Goal: Task Accomplishment & Management: Manage account settings

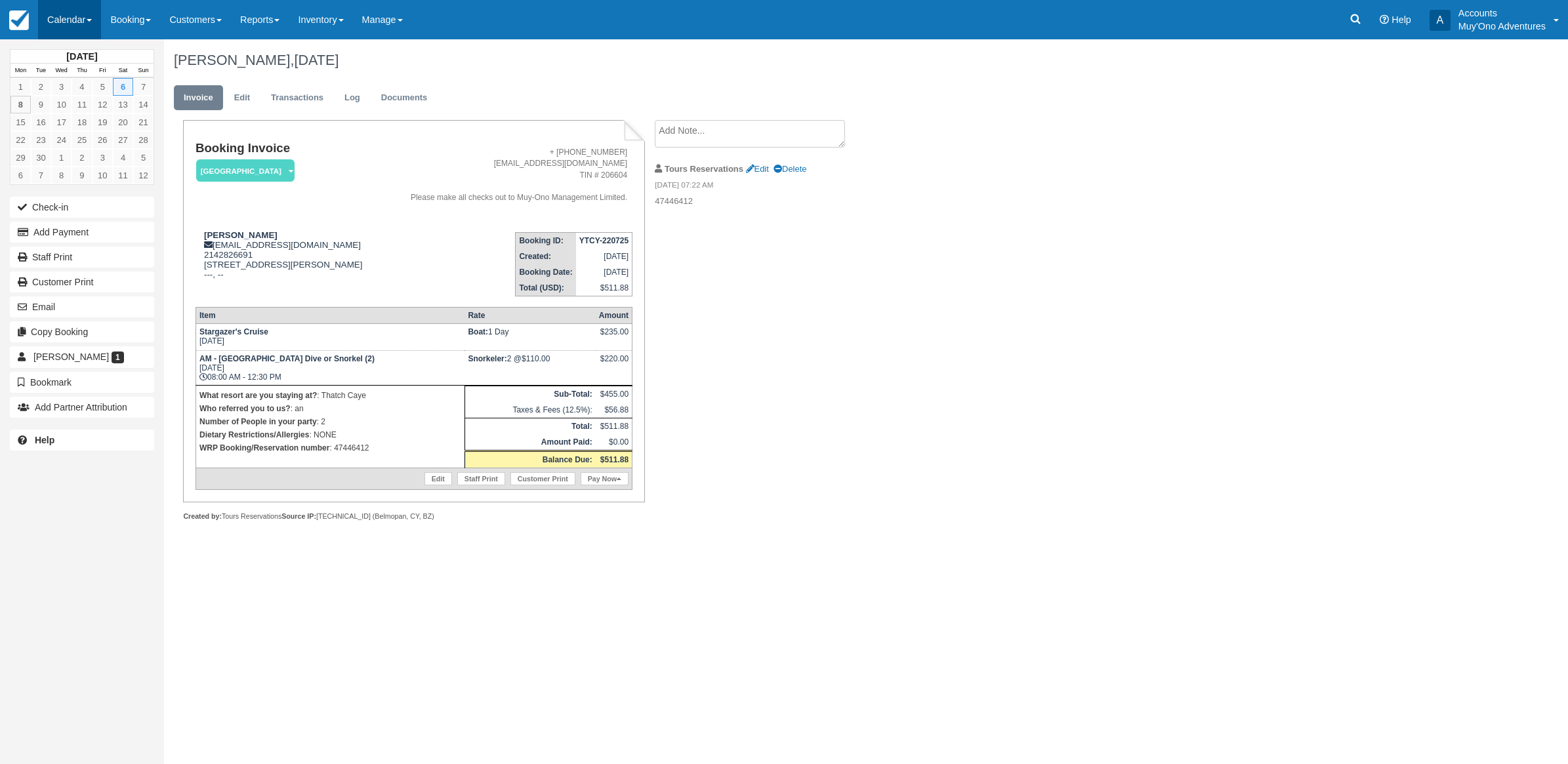
click at [60, 18] on link "Calendar" at bounding box center [69, 19] width 63 height 39
click at [86, 118] on link "Month" at bounding box center [90, 123] width 103 height 28
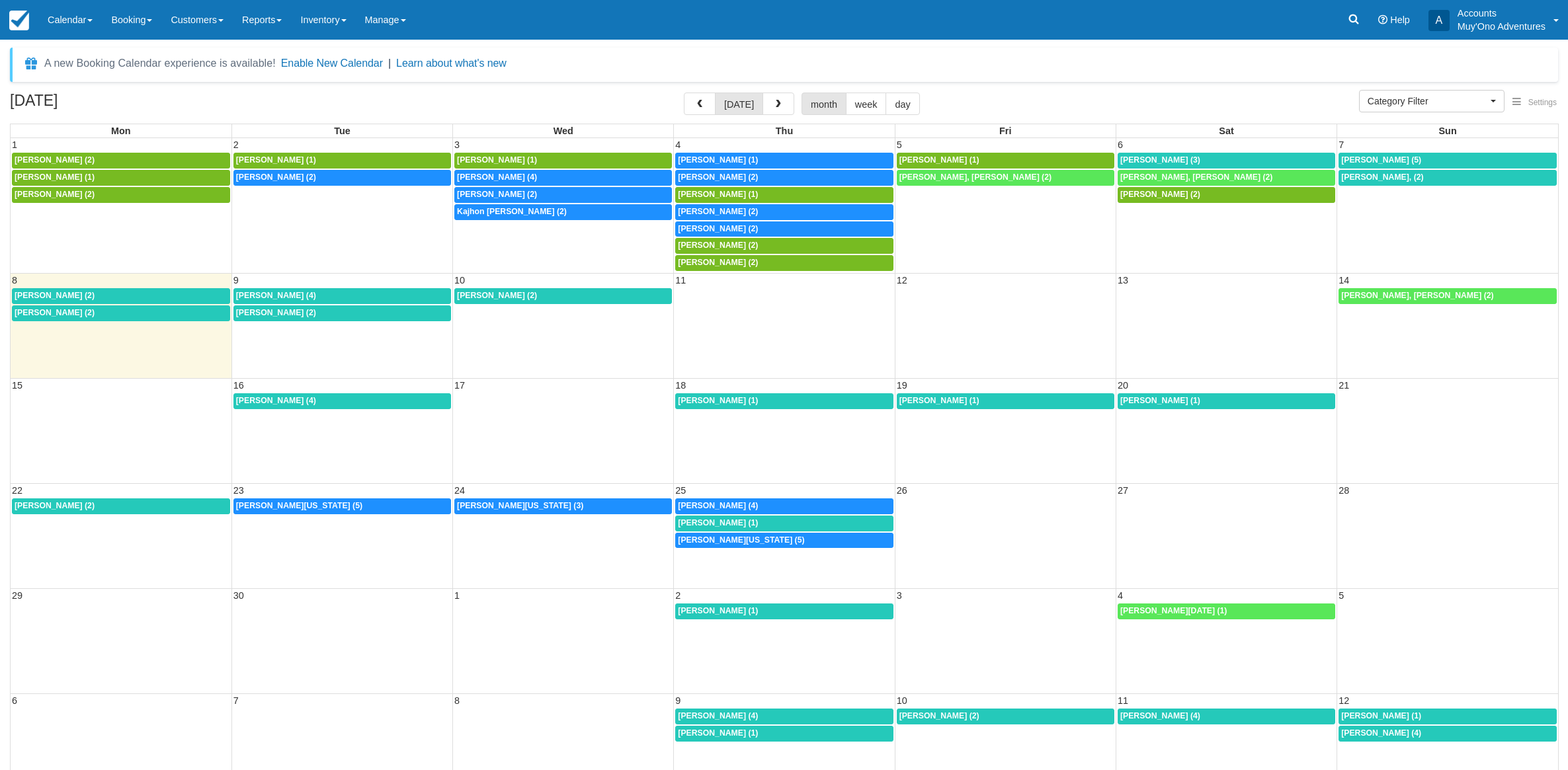
select select
click at [1235, 159] on div "Marlo Winters (3)" at bounding box center [1226, 161] width 212 height 11
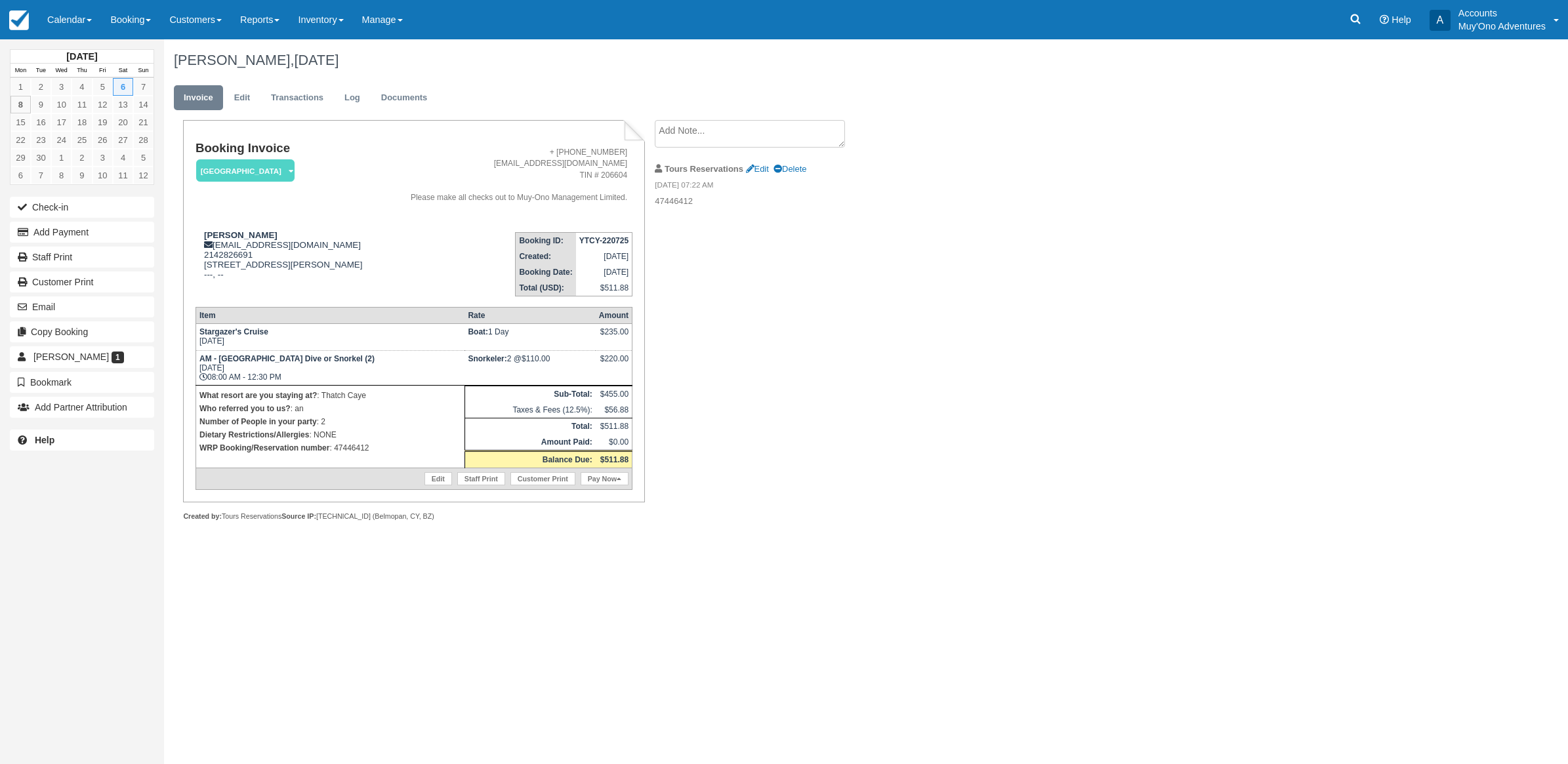
drag, startPoint x: 588, startPoint y: 338, endPoint x: 622, endPoint y: 343, distance: 34.4
click at [622, 343] on tr "Stargazer's Cruise Sat Sep 6, 2025 Boat: 1 Day $235.00" at bounding box center [414, 337] width 436 height 27
click at [72, 32] on link "Calendar" at bounding box center [69, 19] width 63 height 39
click at [83, 119] on link "Month" at bounding box center [90, 123] width 103 height 28
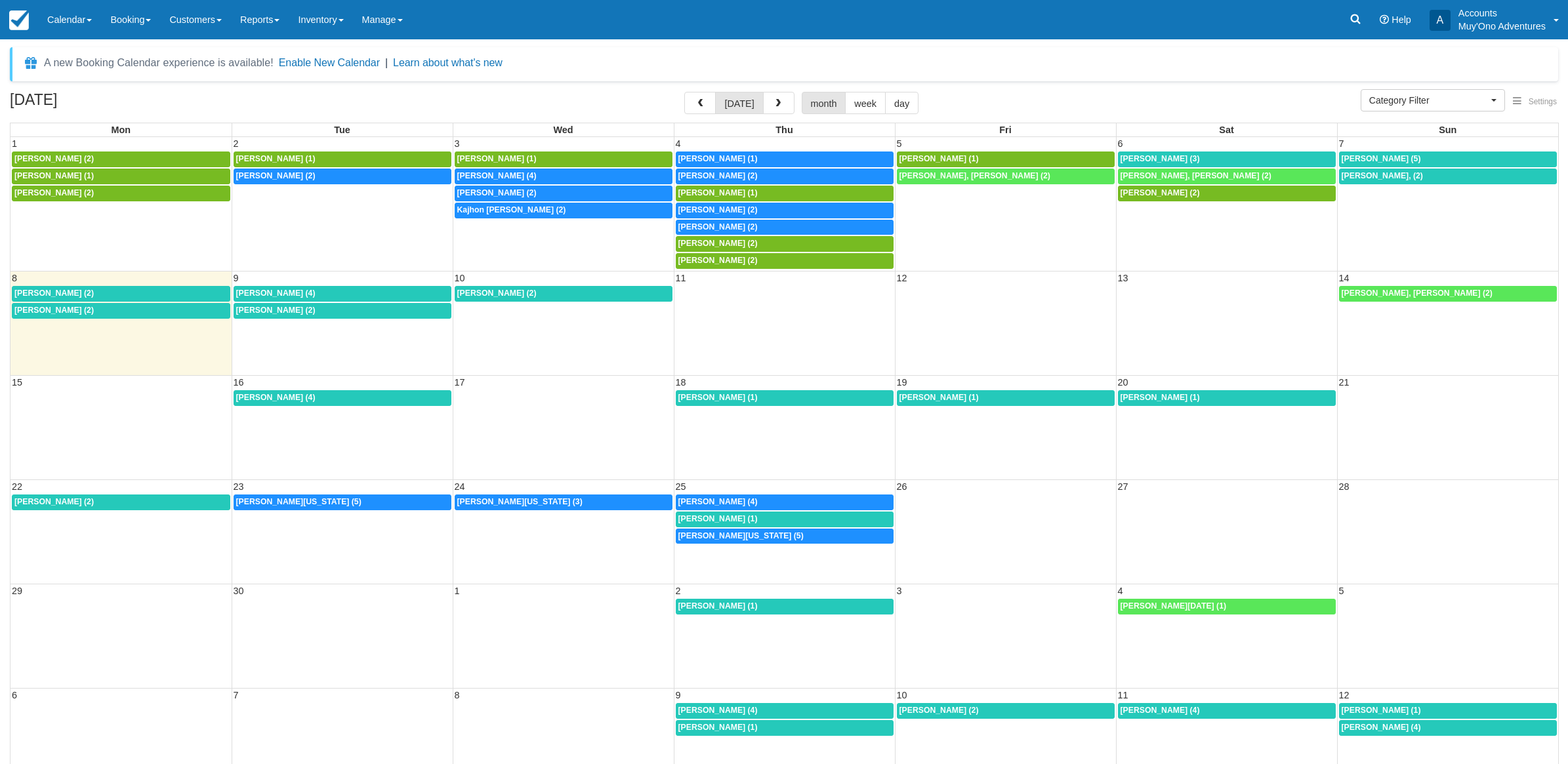
select select
click at [691, 263] on span "[PERSON_NAME] (2)" at bounding box center [712, 260] width 80 height 9
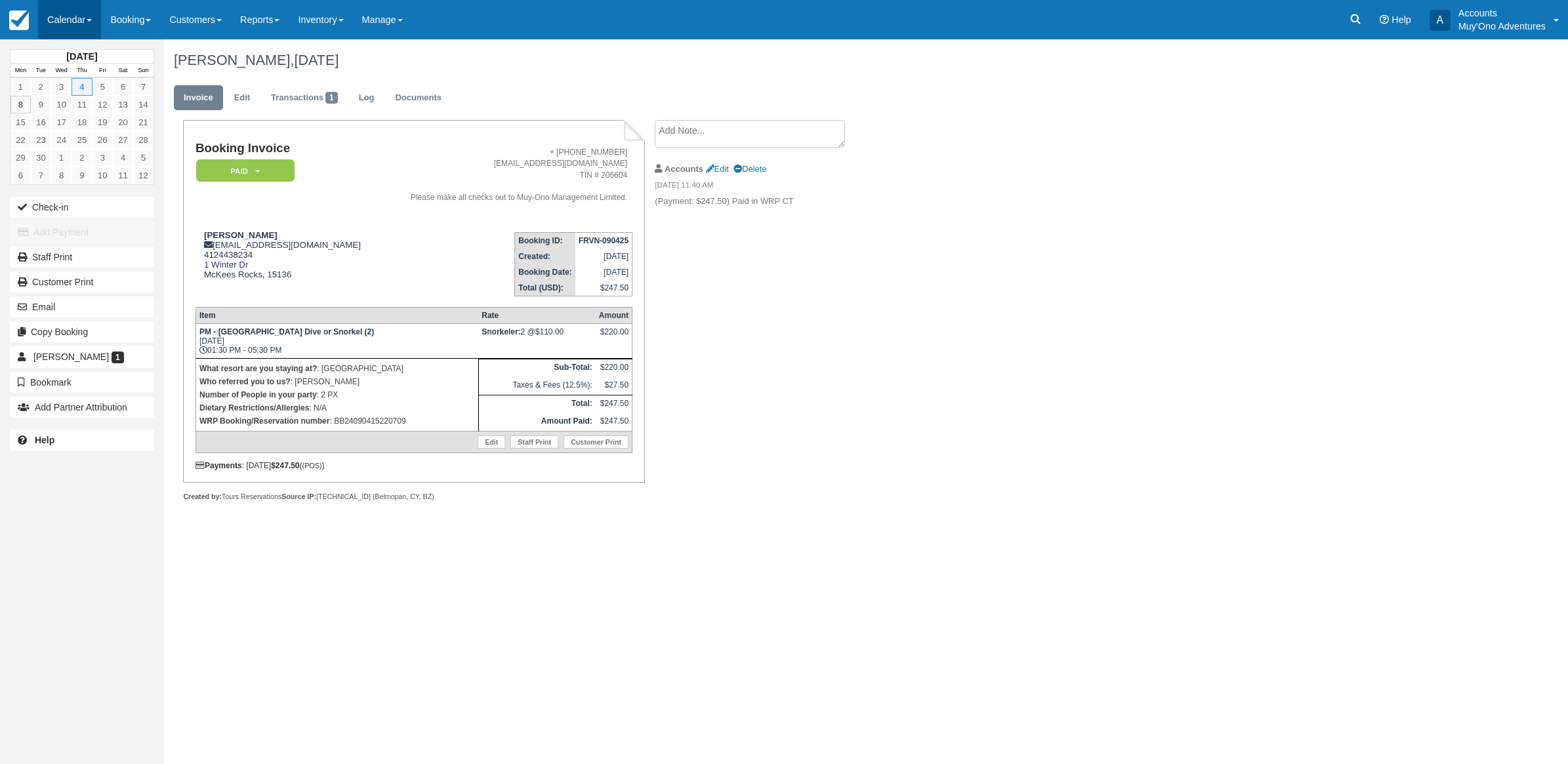
click at [71, 14] on link "Calendar" at bounding box center [69, 19] width 63 height 39
click at [89, 118] on link "Month" at bounding box center [90, 123] width 103 height 28
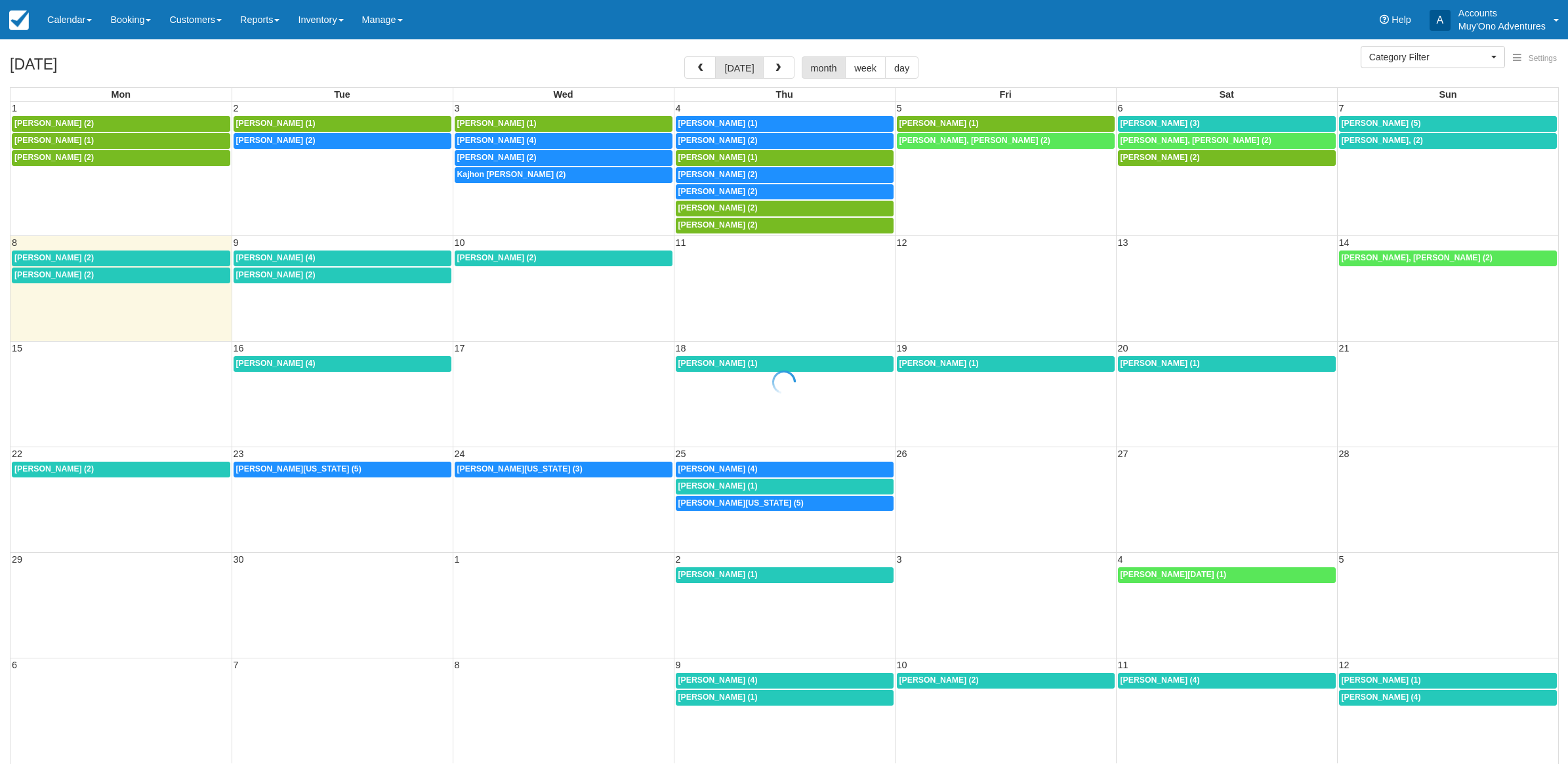
select select
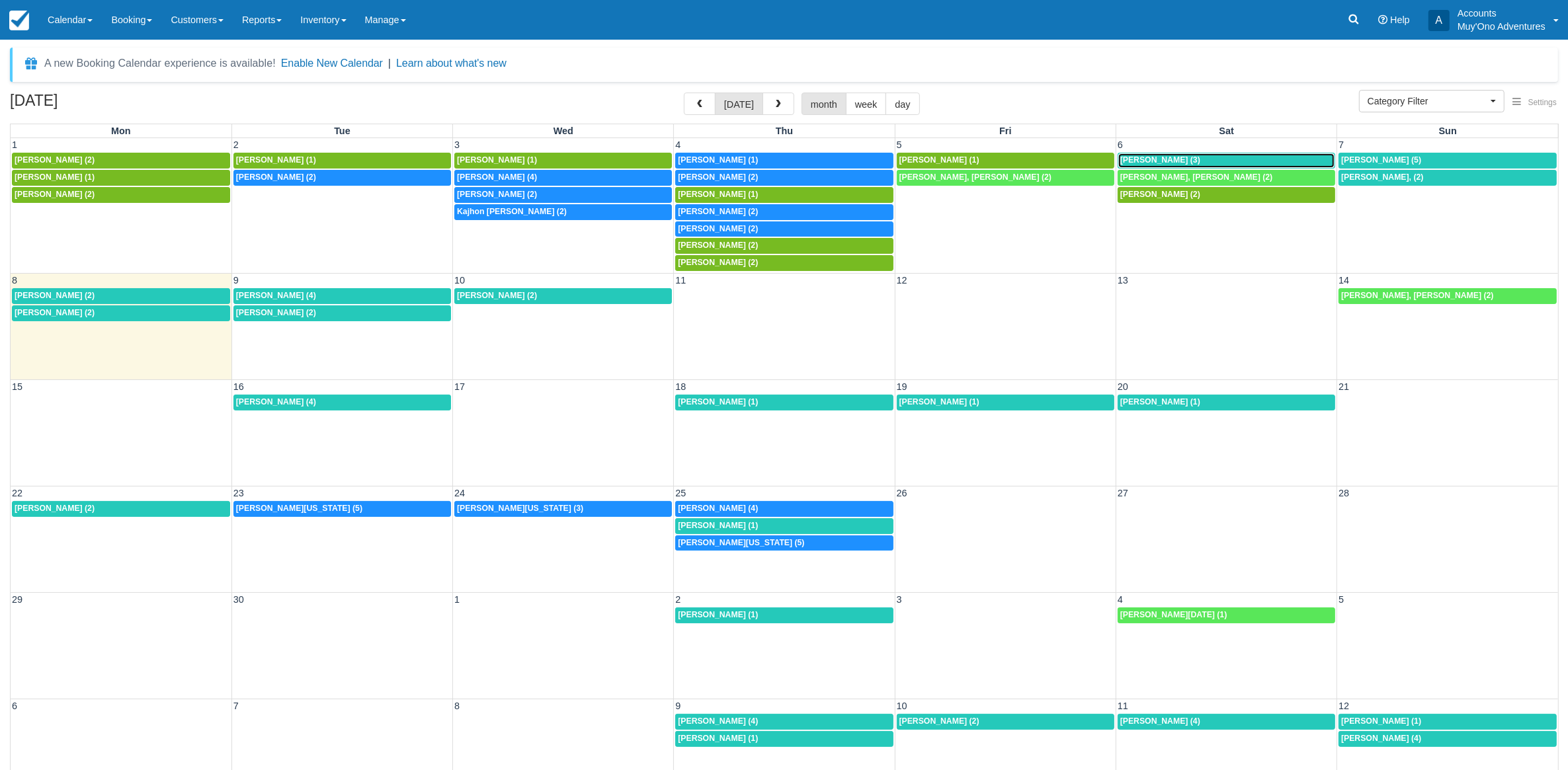
click at [1154, 160] on span "Marlo Winters (3)" at bounding box center [1160, 160] width 80 height 9
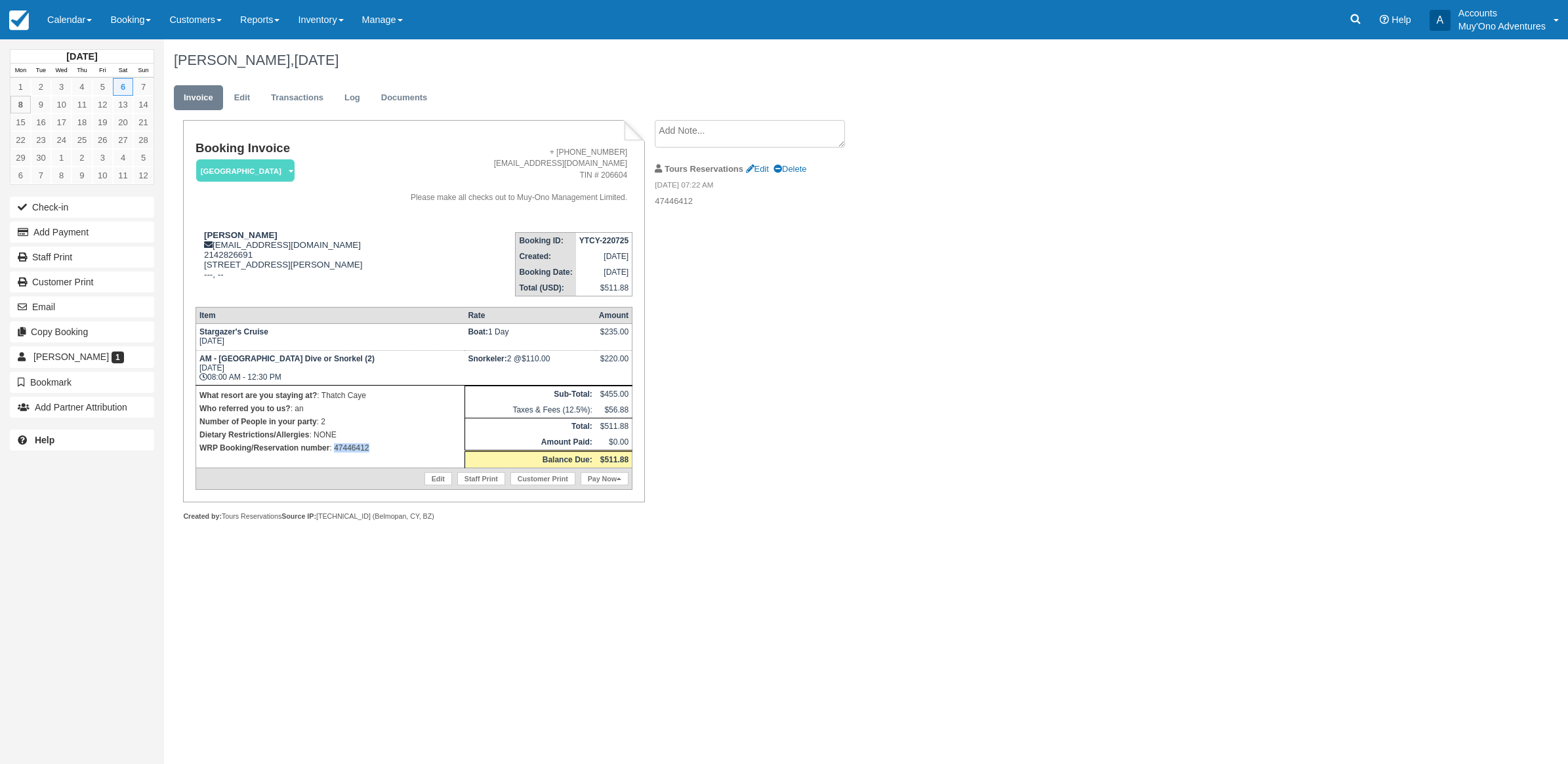
drag, startPoint x: 390, startPoint y: 443, endPoint x: 333, endPoint y: 454, distance: 58.1
click at [333, 454] on td "What resort are you staying at? : Thatch Caye Who referred you to us? : an Numb…" at bounding box center [330, 426] width 269 height 82
copy p "47446412"
click at [63, 237] on button "Add Payment" at bounding box center [82, 232] width 144 height 21
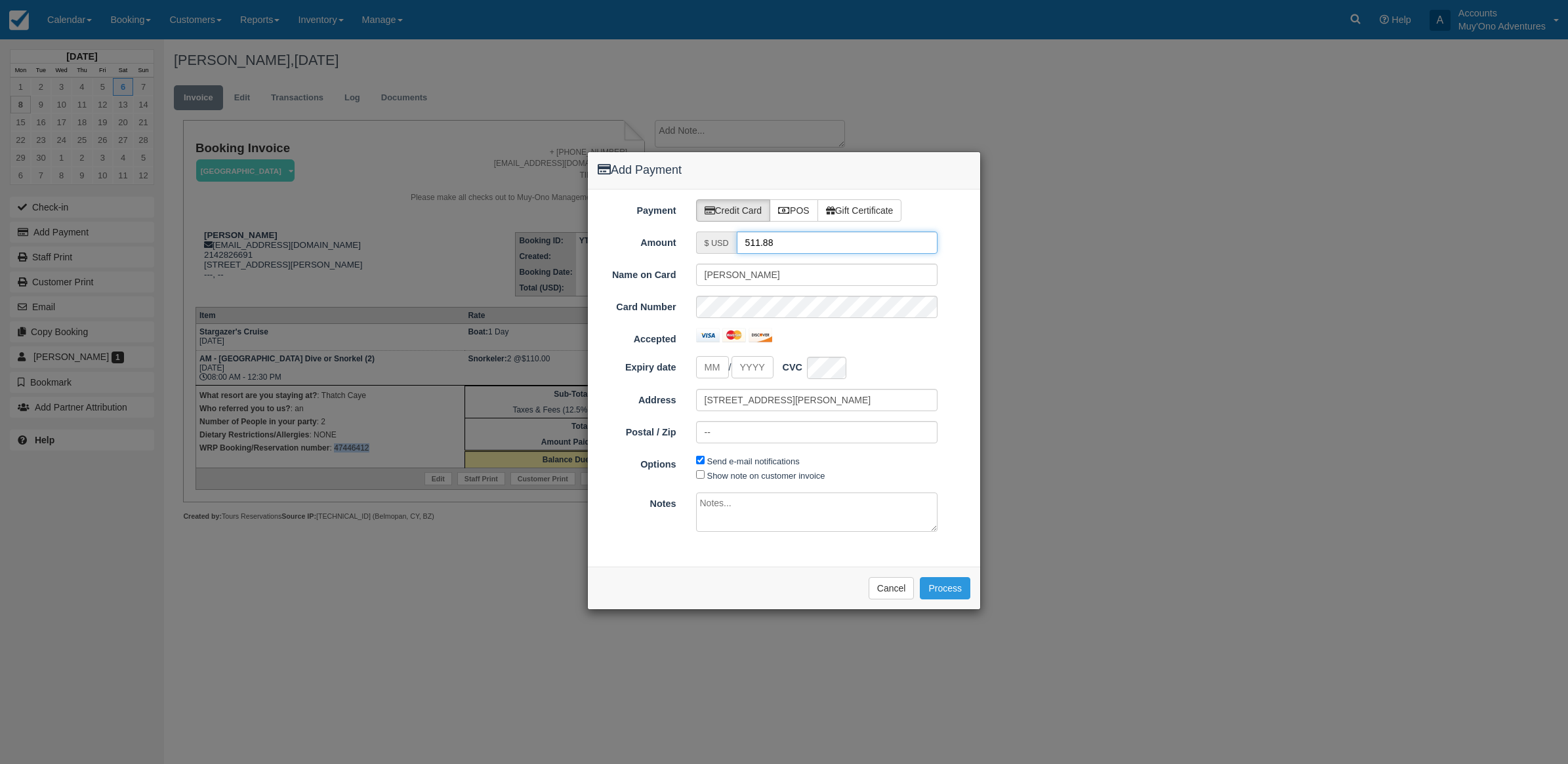
click at [843, 236] on input "511.88" at bounding box center [838, 243] width 201 height 23
click at [774, 202] on label "POS" at bounding box center [794, 211] width 49 height 23
radio input "true"
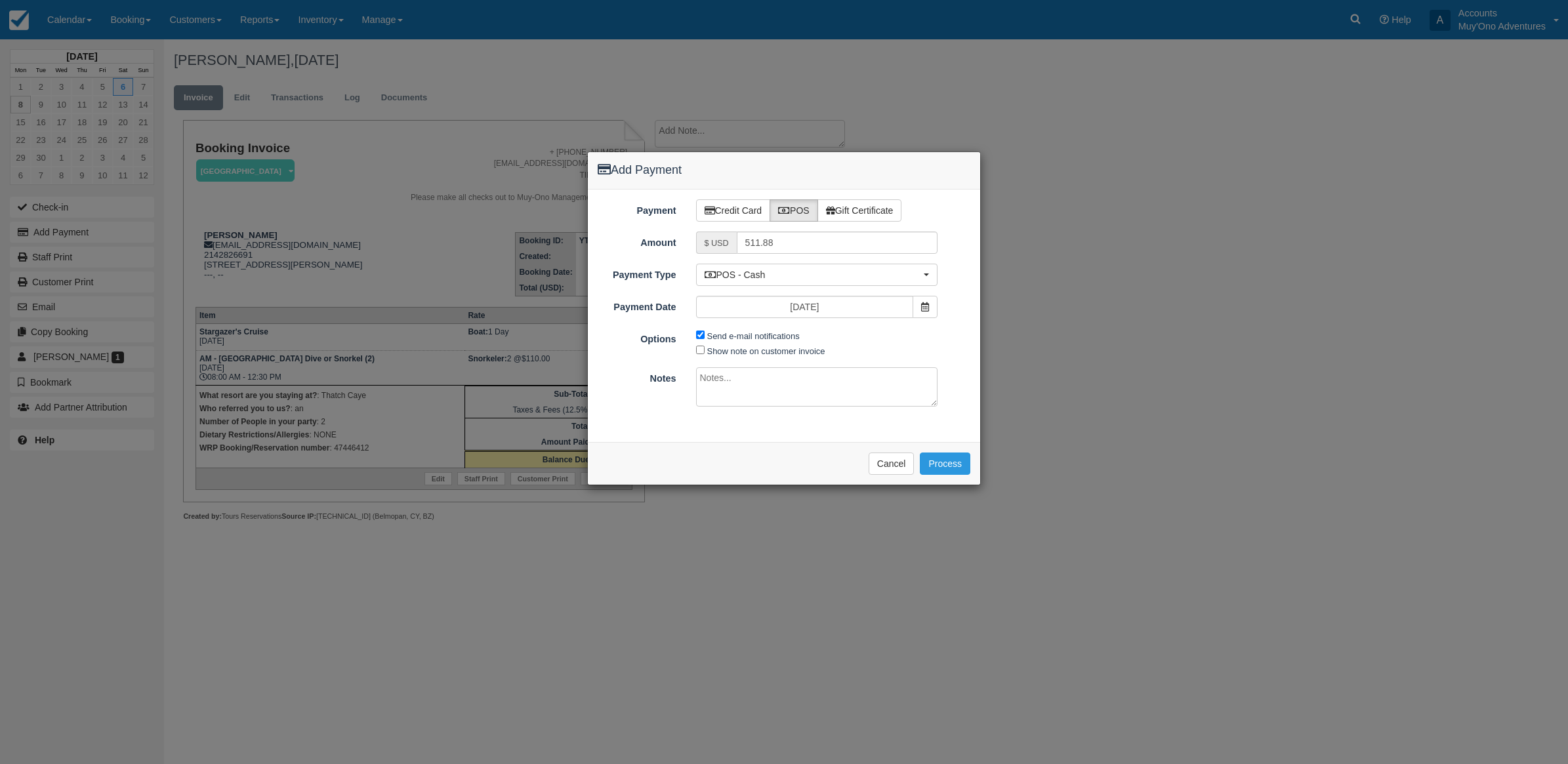
drag, startPoint x: 731, startPoint y: 181, endPoint x: 1025, endPoint y: 153, distance: 295.3
click at [1025, 153] on div "Add Payment Payment Credit Card POS Gift Certificate Amount $ USD 511.88 Name o…" at bounding box center [784, 382] width 1568 height 764
click at [887, 474] on button "Cancel" at bounding box center [891, 463] width 46 height 23
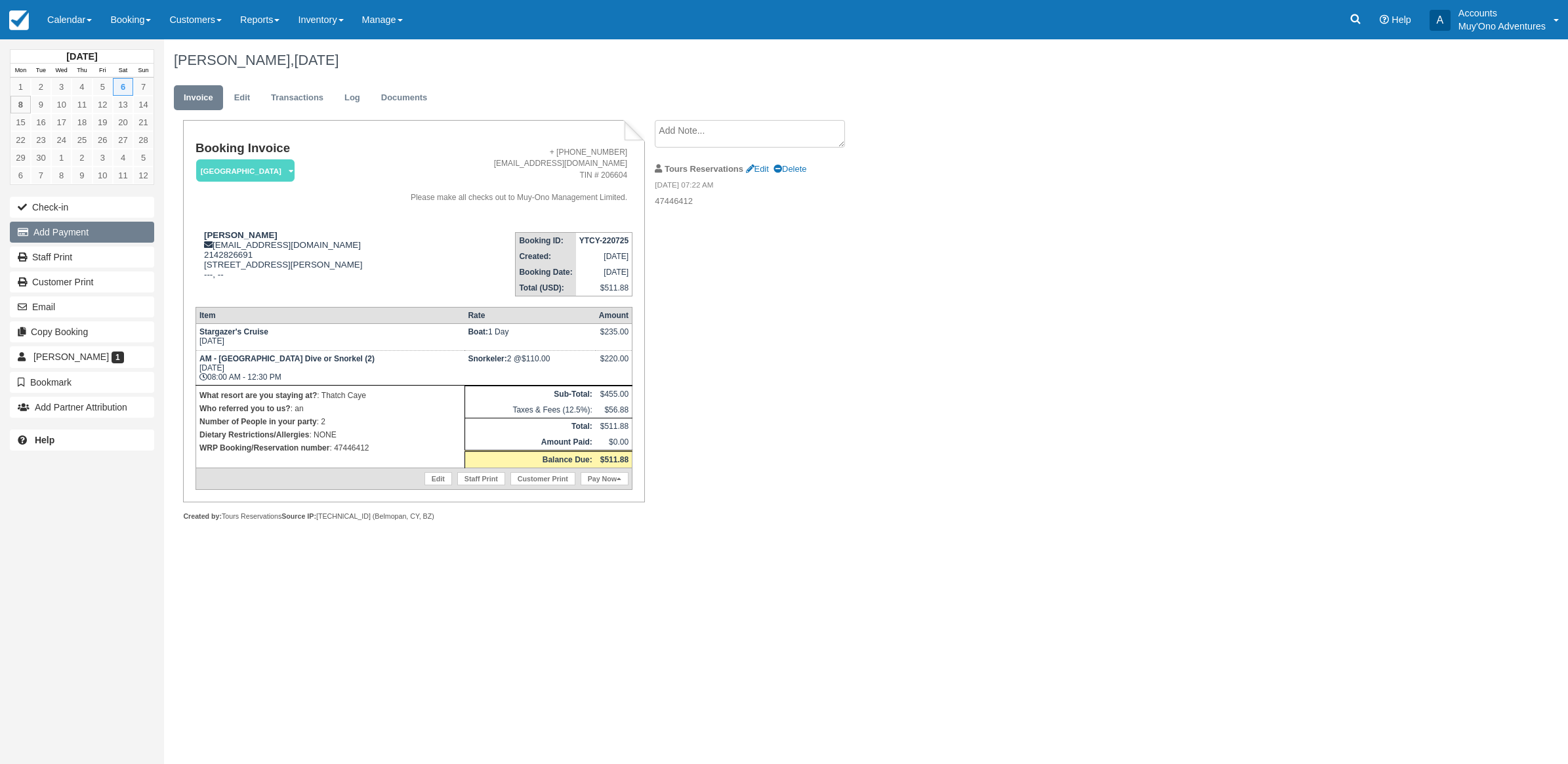
click at [48, 230] on button "Add Payment" at bounding box center [82, 232] width 144 height 21
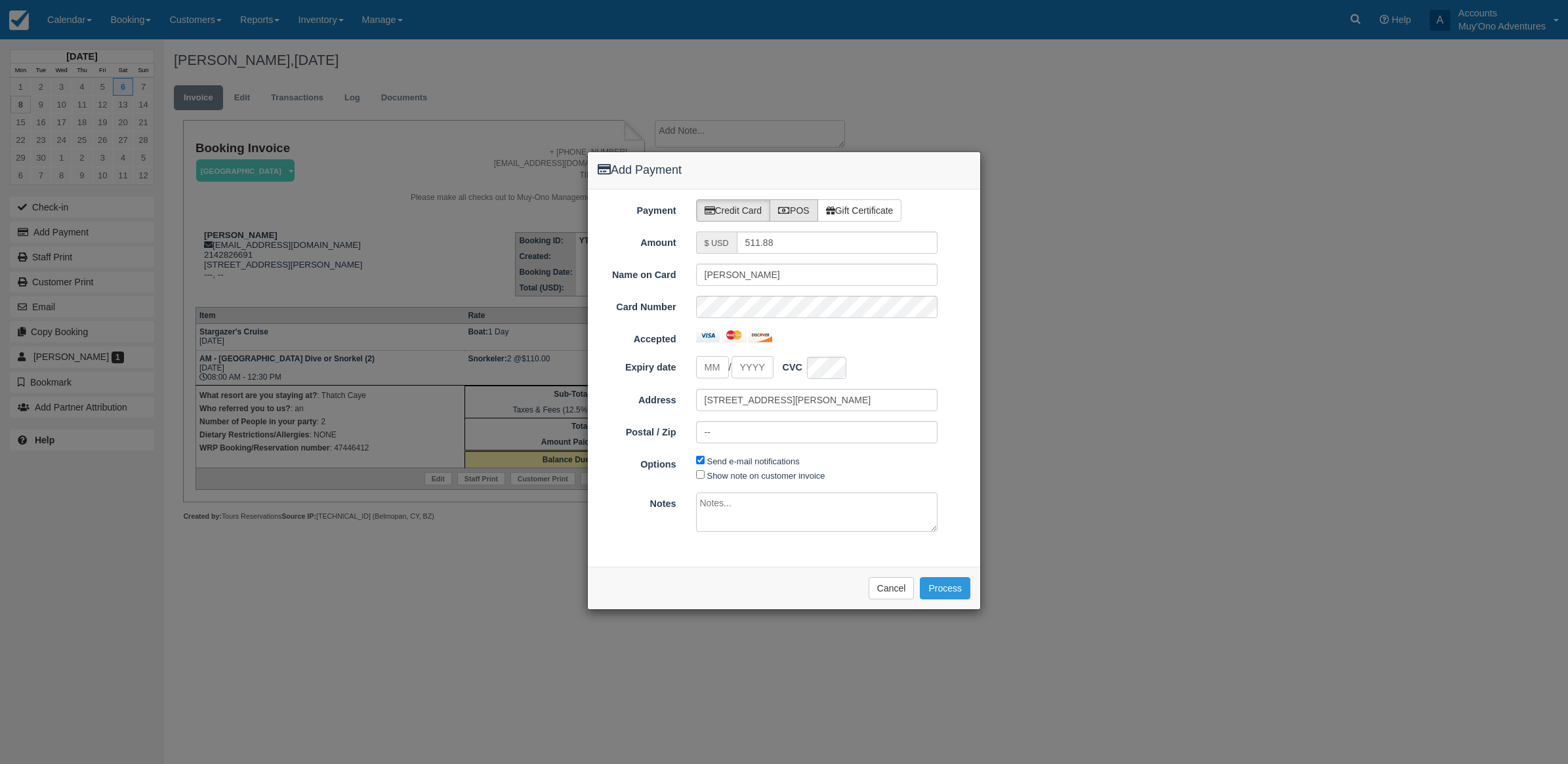
click at [790, 208] on icon at bounding box center [784, 210] width 12 height 9
radio input "true"
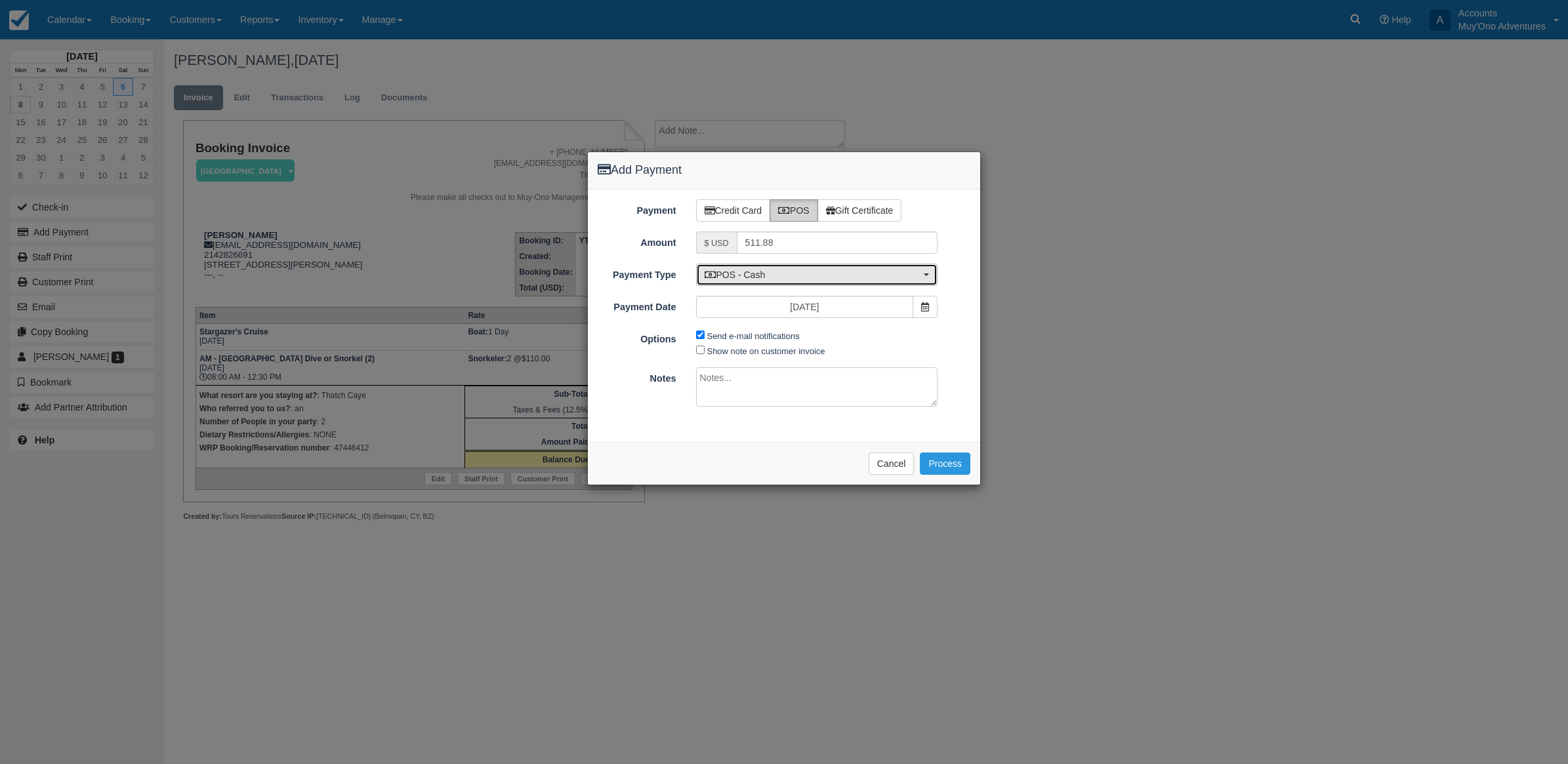
click at [760, 283] on button "POS - Cash" at bounding box center [817, 275] width 242 height 23
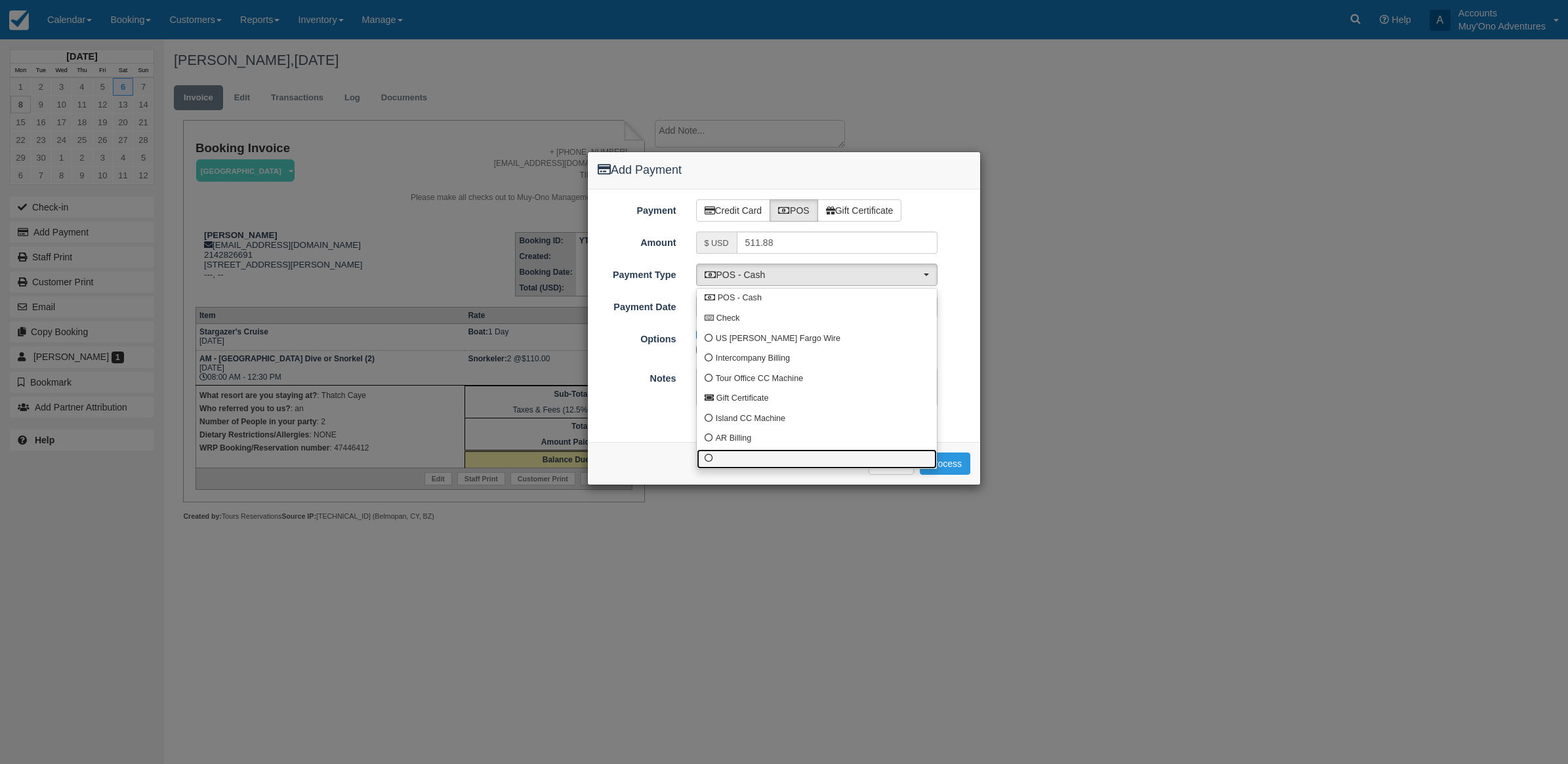
click at [742, 460] on link at bounding box center [817, 459] width 240 height 20
select select "custom10"
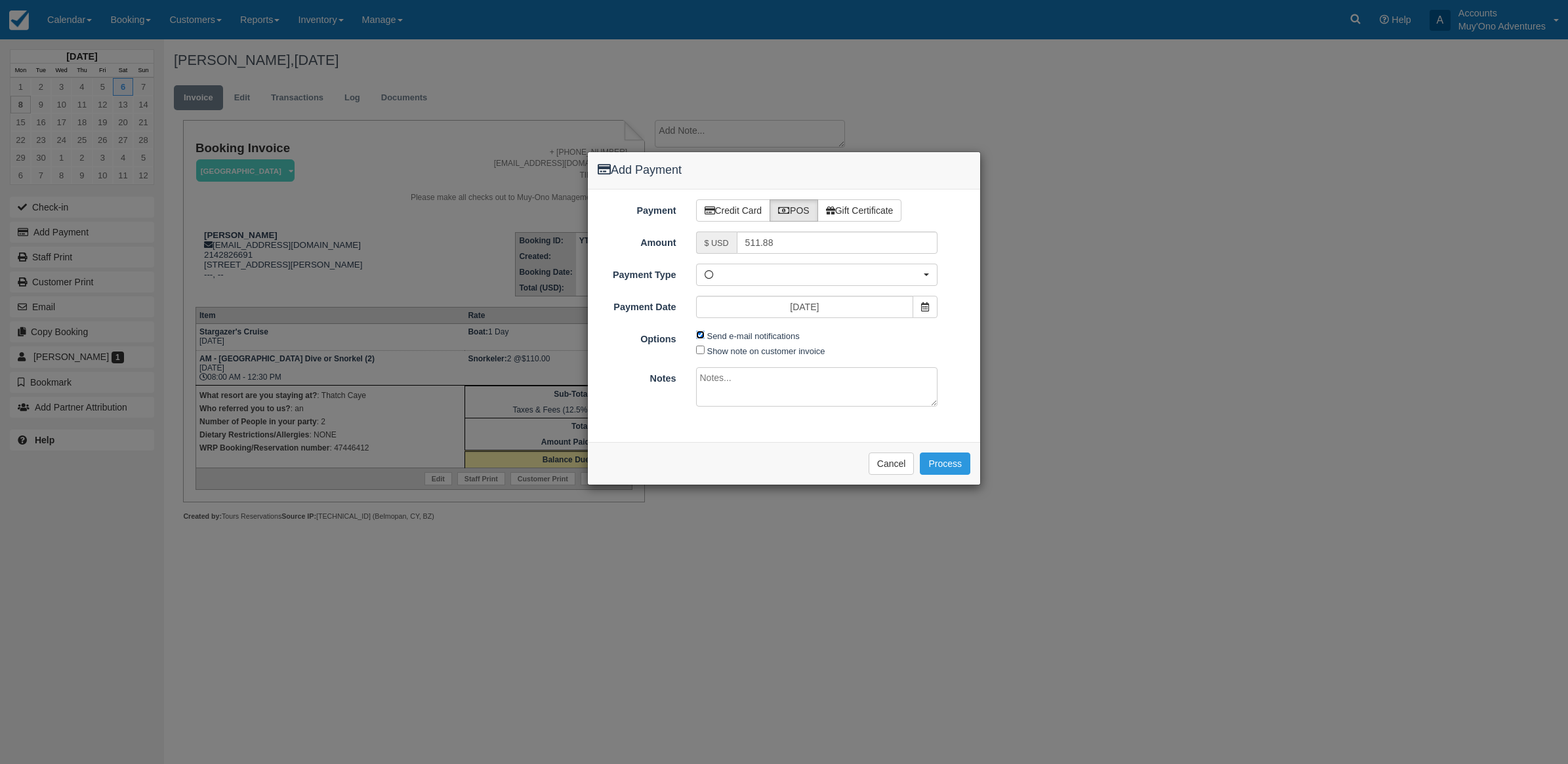
click at [698, 335] on input "Send e-mail notifications" at bounding box center [700, 335] width 8 height 8
checkbox input "false"
click at [722, 395] on textarea at bounding box center [817, 387] width 242 height 39
type textarea "Paid in WRP CT"
click at [959, 463] on button "Process" at bounding box center [945, 463] width 50 height 23
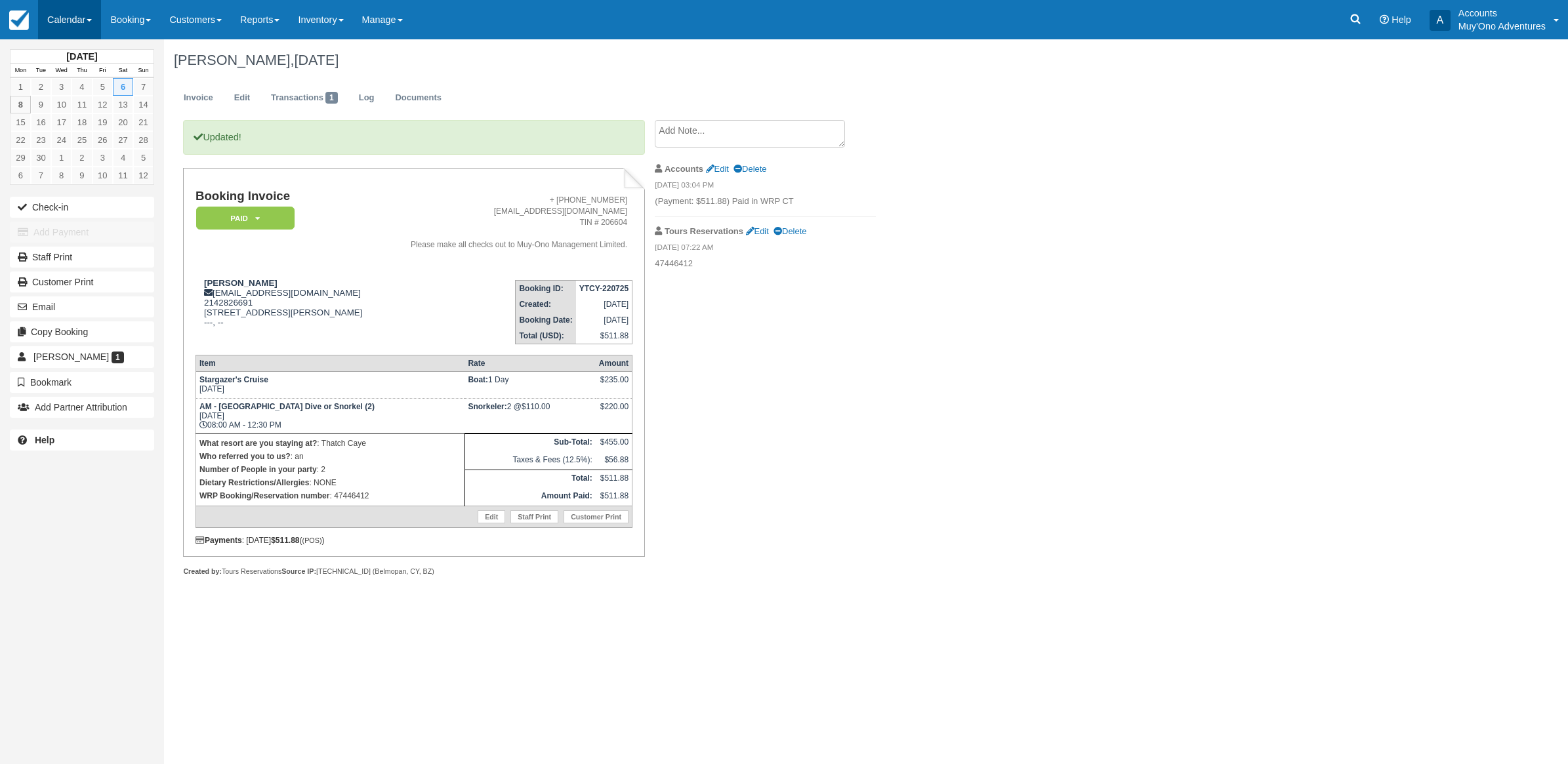
click at [76, 21] on link "Calendar" at bounding box center [69, 19] width 63 height 39
click at [72, 117] on link "Month" at bounding box center [90, 123] width 103 height 28
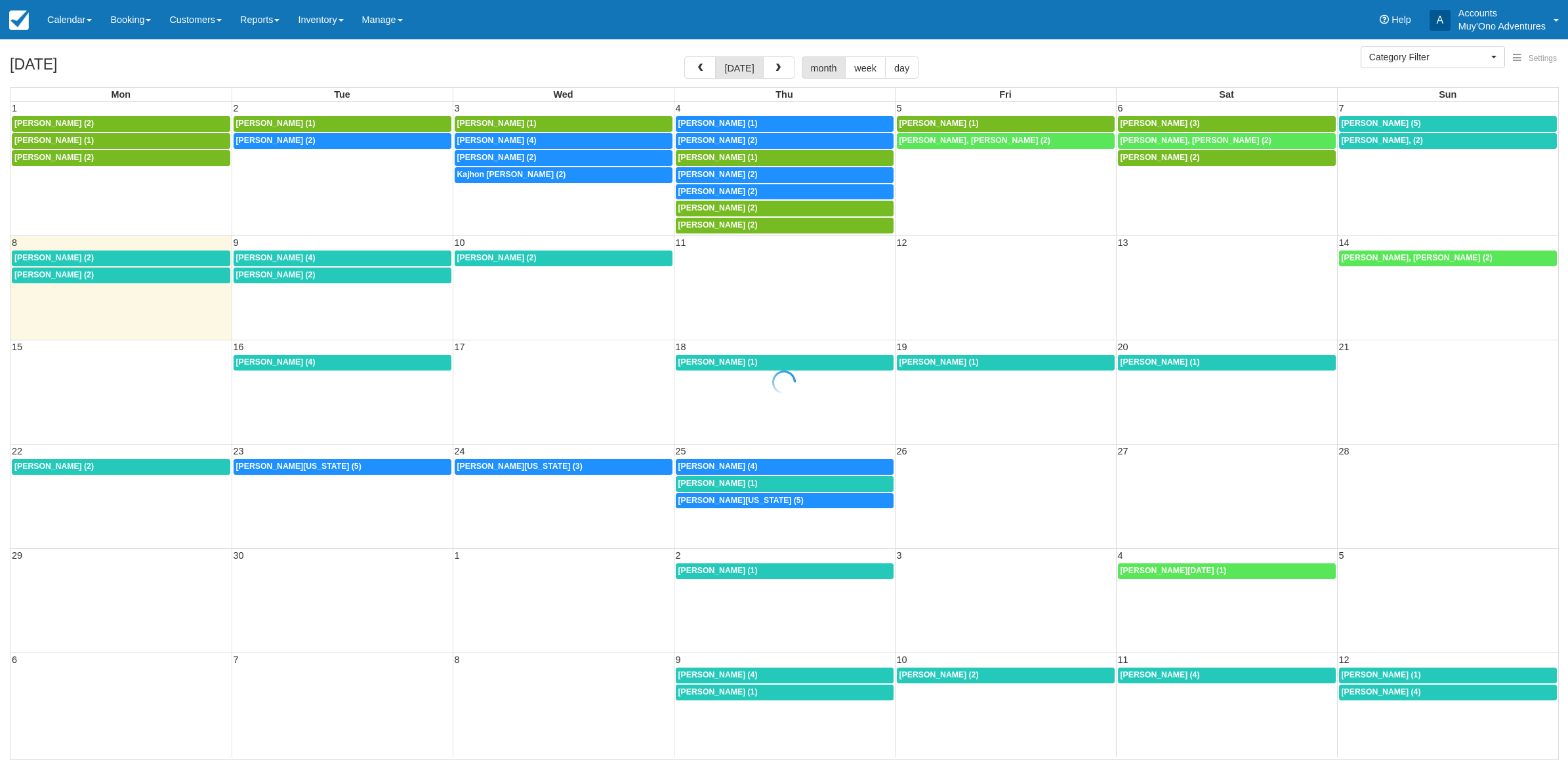
select select
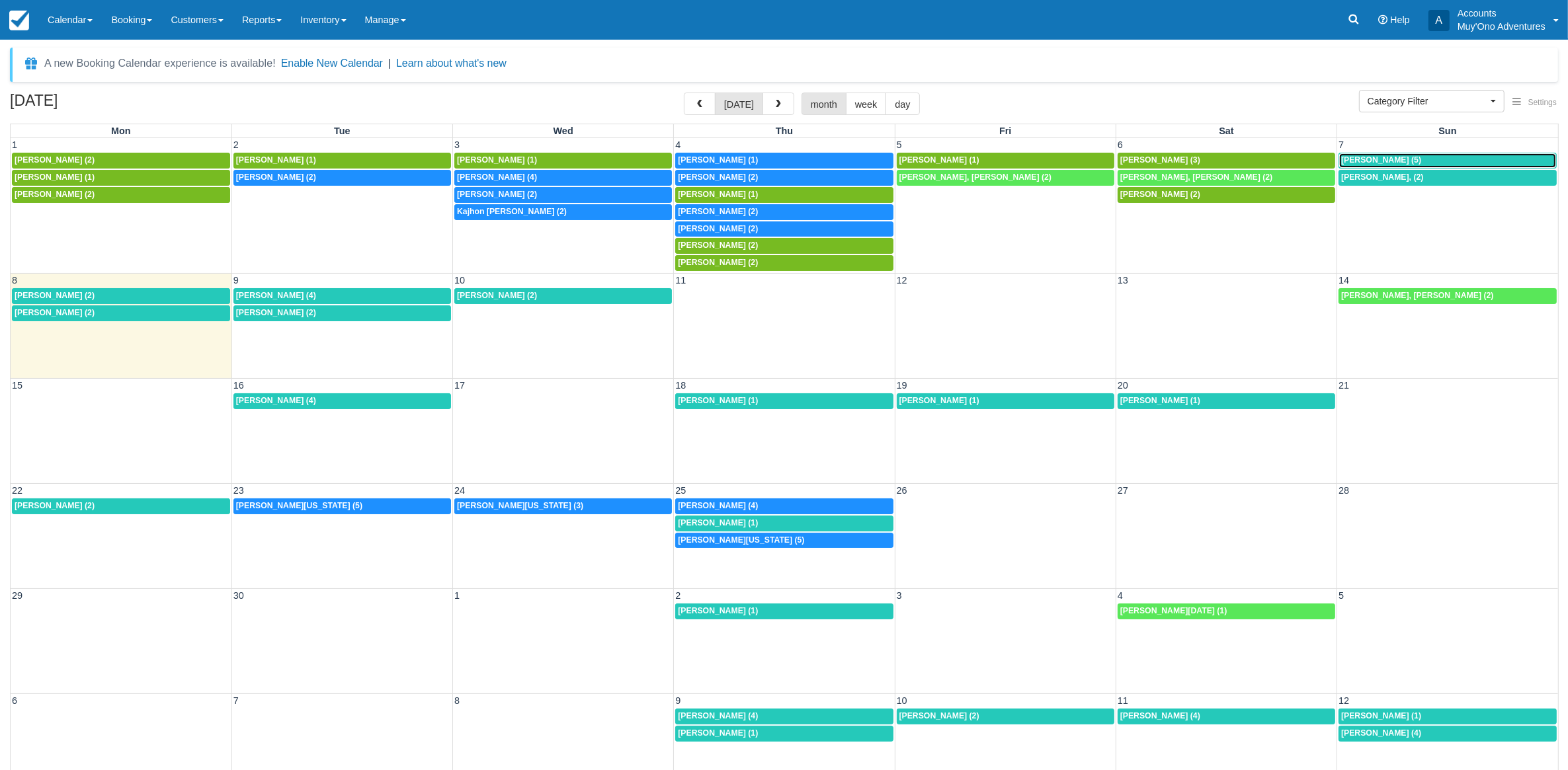
click at [1373, 160] on span "[PERSON_NAME] (5)" at bounding box center [1381, 160] width 80 height 9
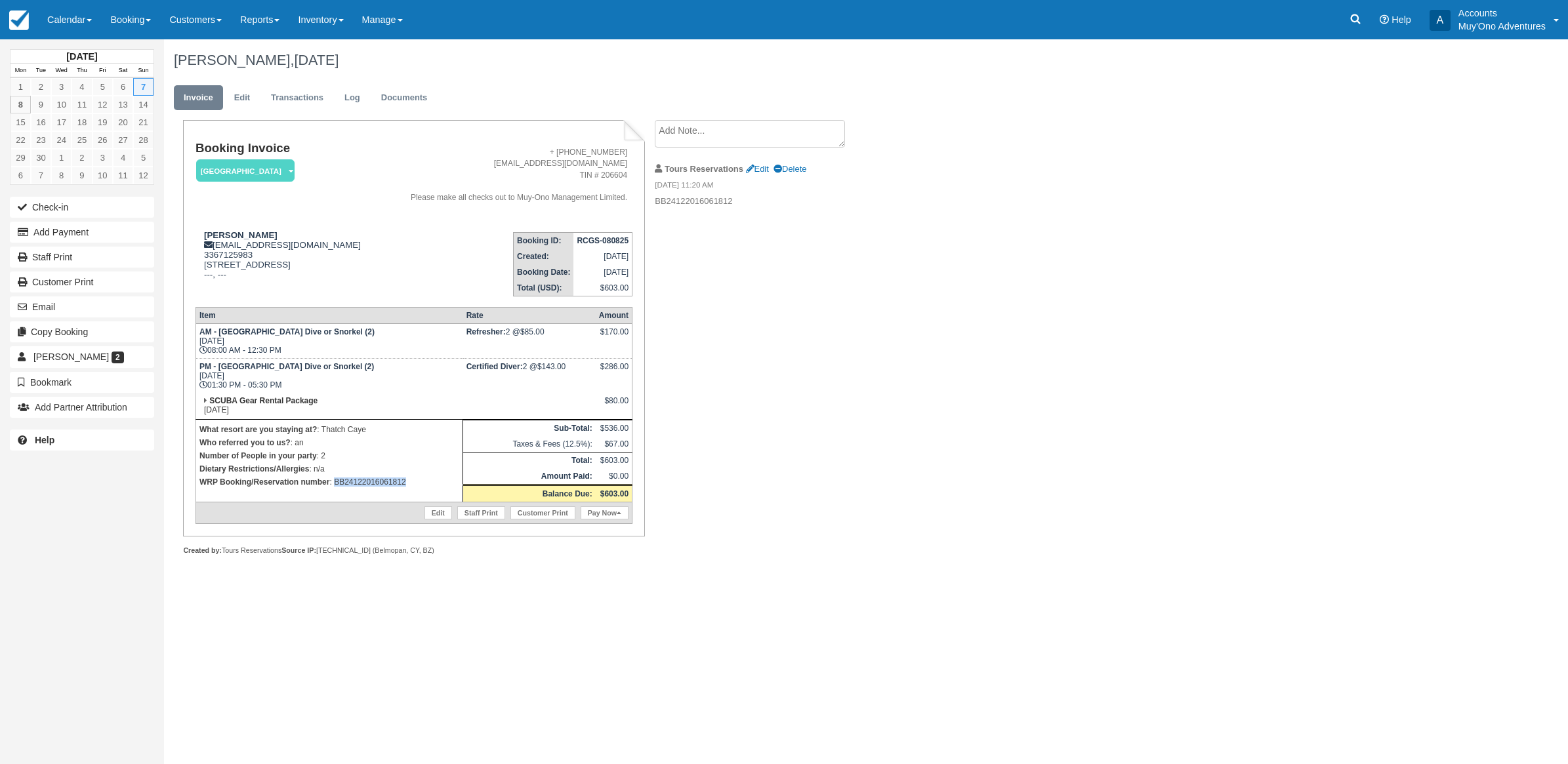
drag, startPoint x: 426, startPoint y: 505, endPoint x: 336, endPoint y: 503, distance: 90.0
click at [336, 489] on p "WRP Booking/Reservation number : BB24122016061812" at bounding box center [329, 483] width 259 height 13
copy p "BB24122016061812"
click at [61, 224] on button "Add Payment" at bounding box center [82, 232] width 144 height 21
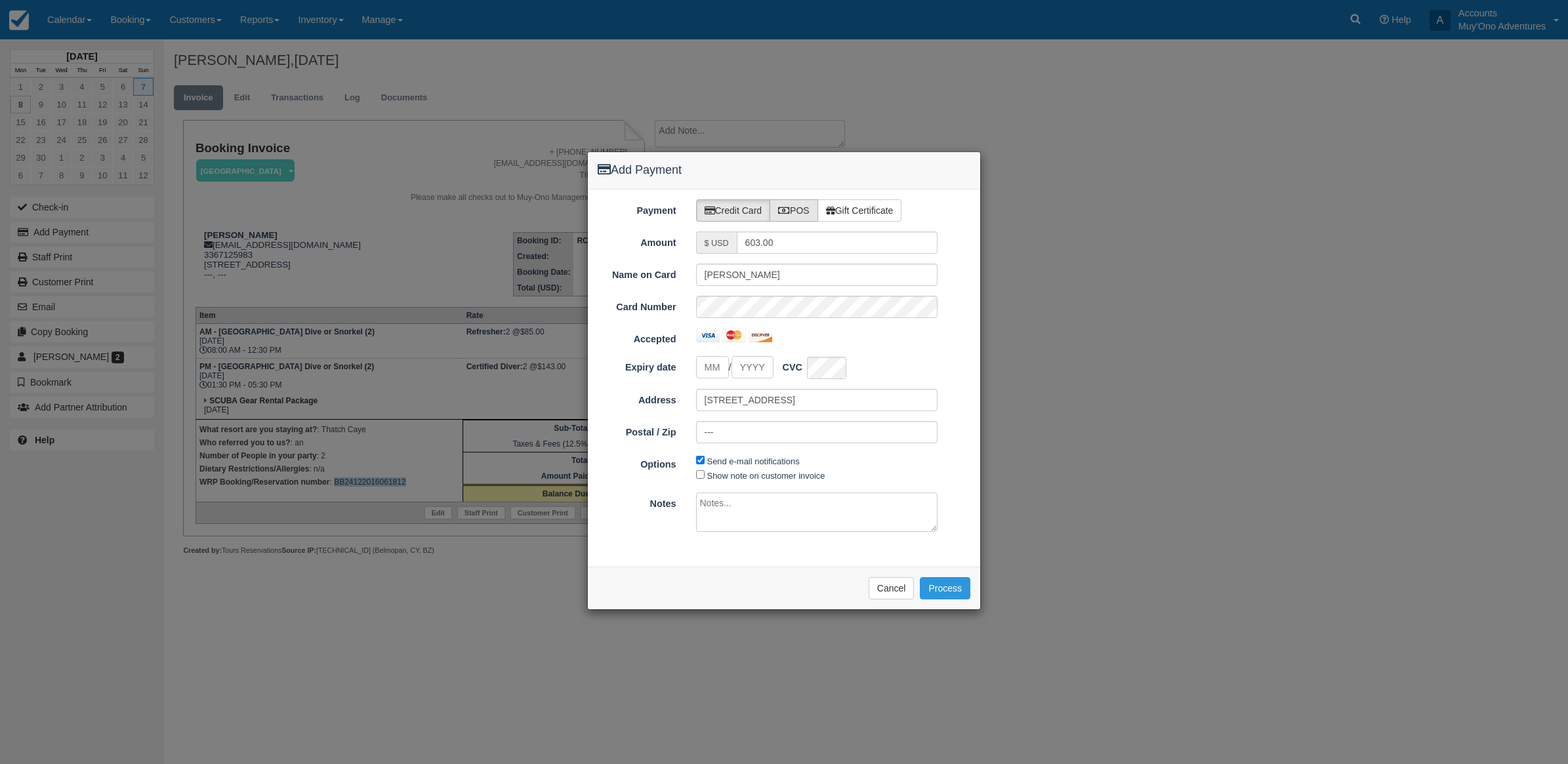
click at [814, 209] on label "POS" at bounding box center [794, 211] width 49 height 23
radio input "true"
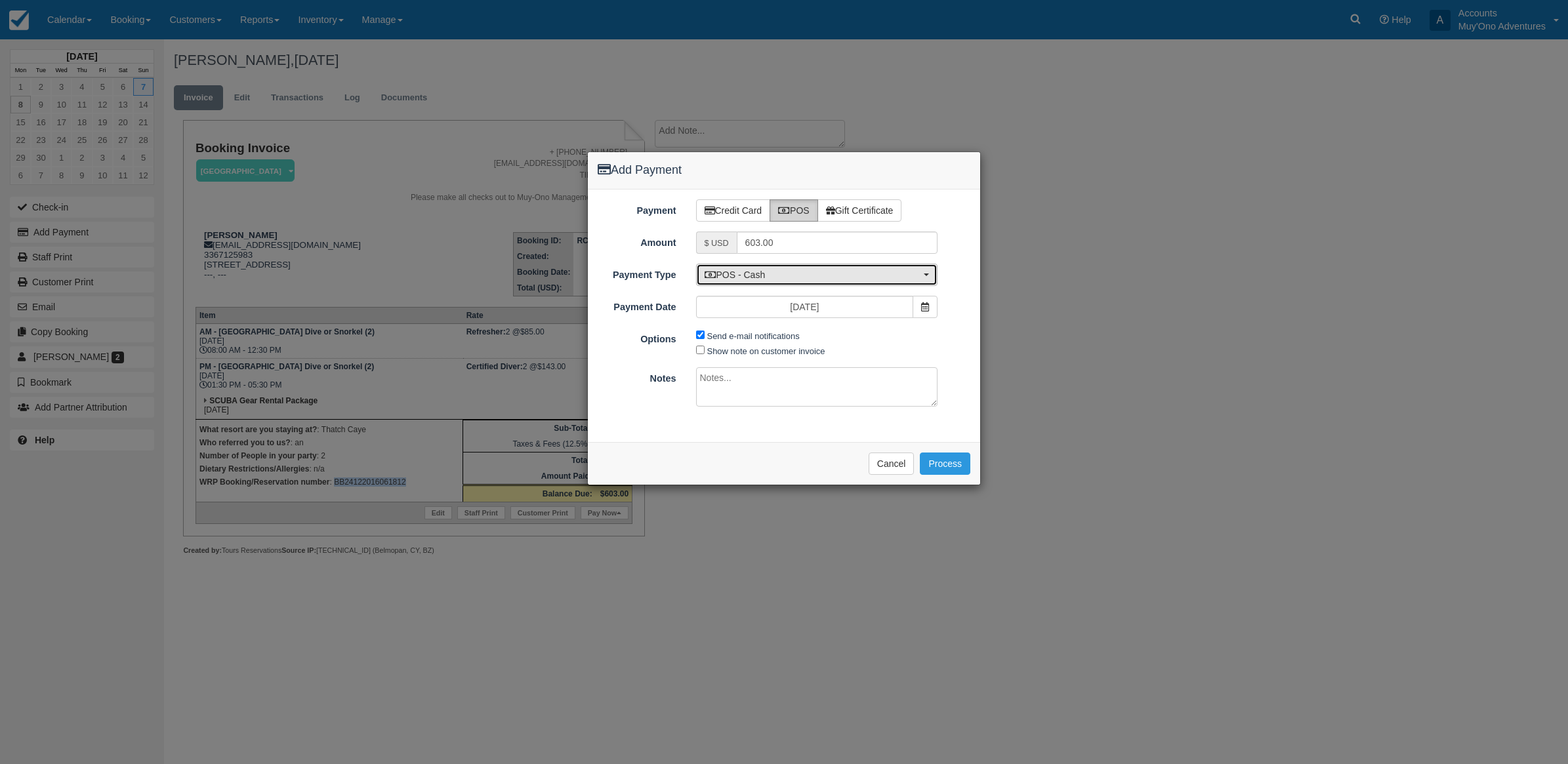
drag, startPoint x: 770, startPoint y: 275, endPoint x: 772, endPoint y: 286, distance: 11.2
click at [771, 275] on span "POS - Cash" at bounding box center [813, 275] width 217 height 13
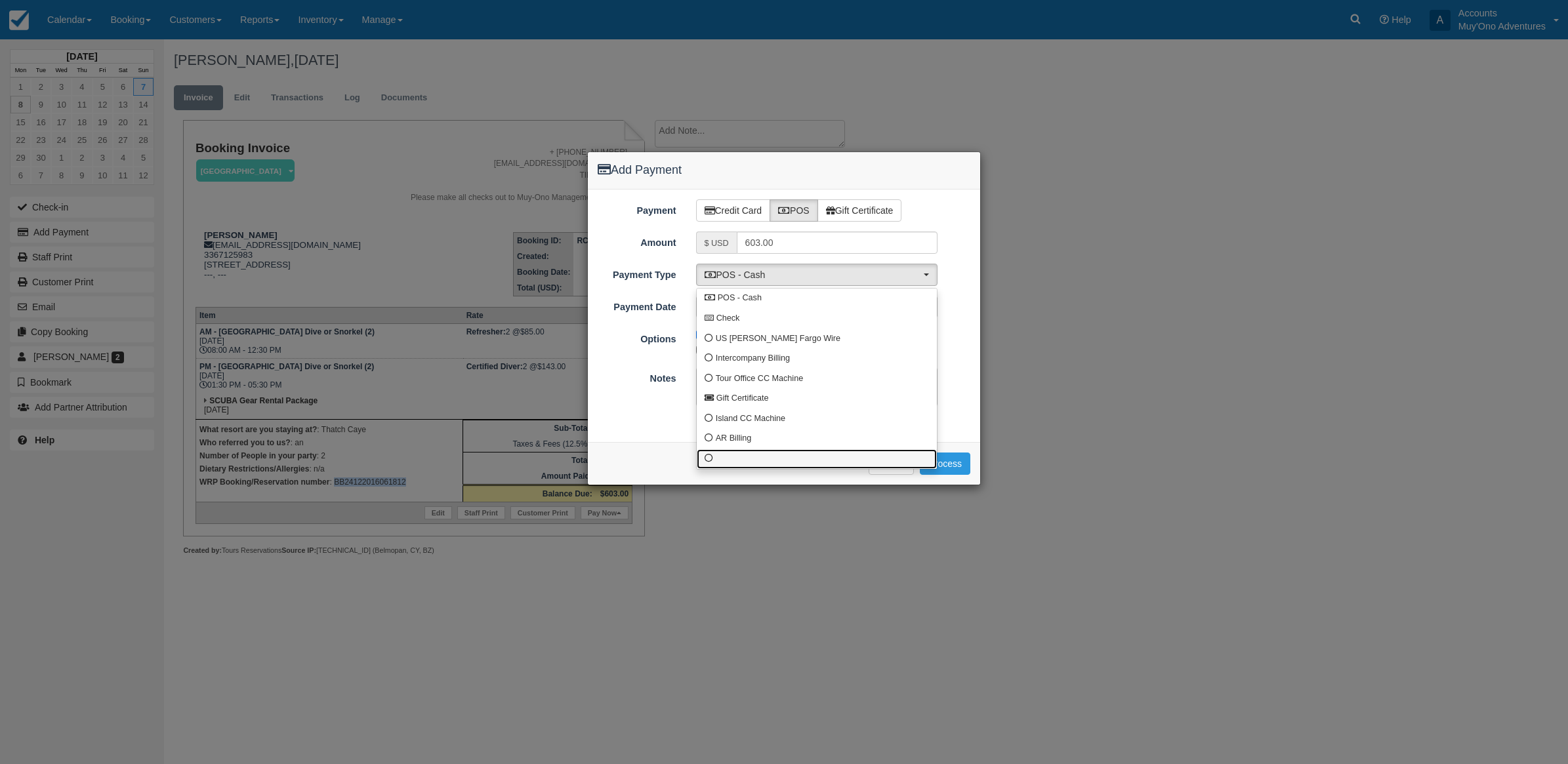
click at [743, 457] on link at bounding box center [817, 459] width 240 height 20
select select "custom10"
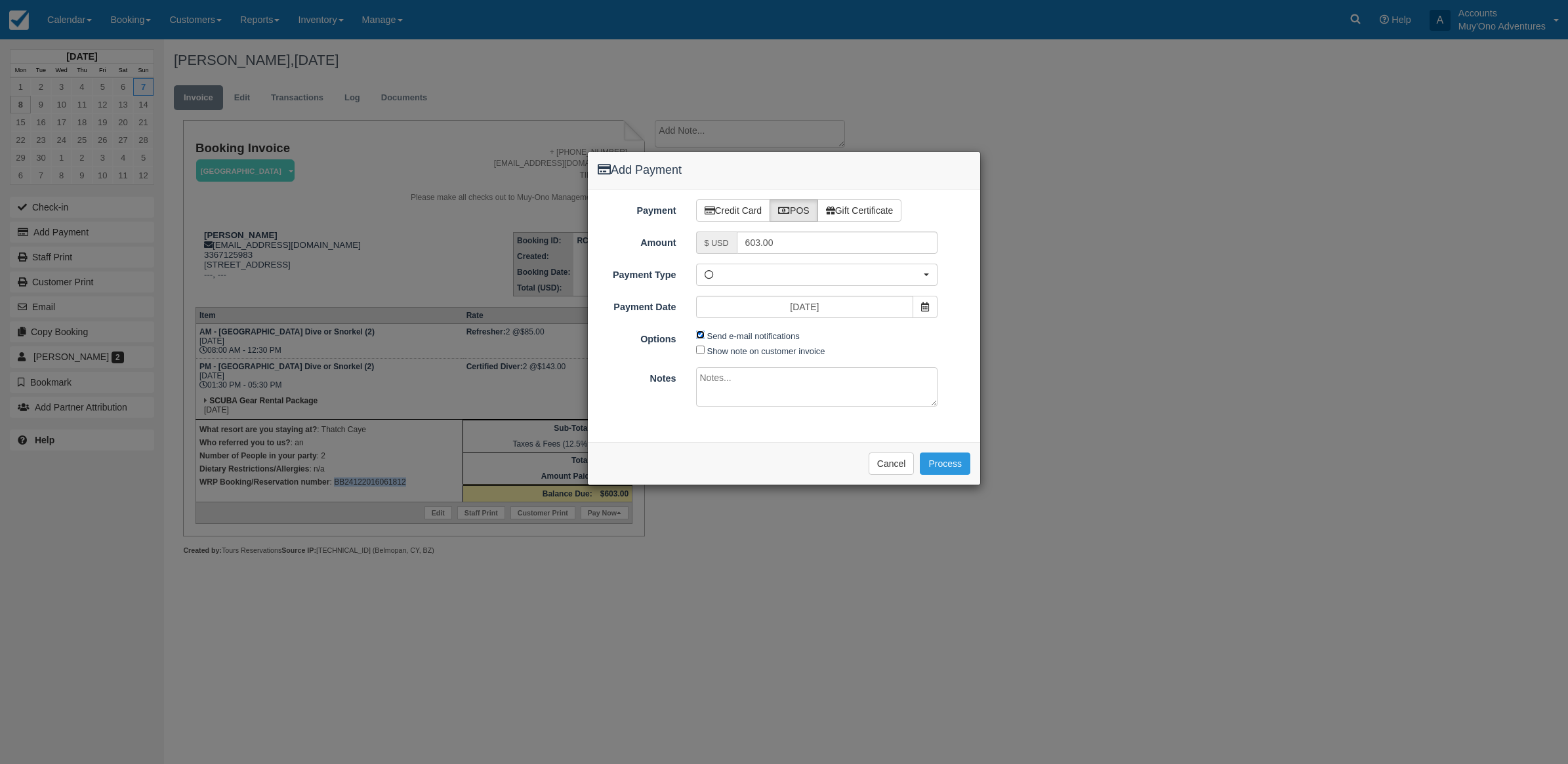
click at [698, 335] on input "Send e-mail notifications" at bounding box center [700, 335] width 8 height 8
checkbox input "false"
click at [723, 390] on textarea at bounding box center [817, 387] width 242 height 39
type textarea "I"
type textarea "Paid in TC CT"
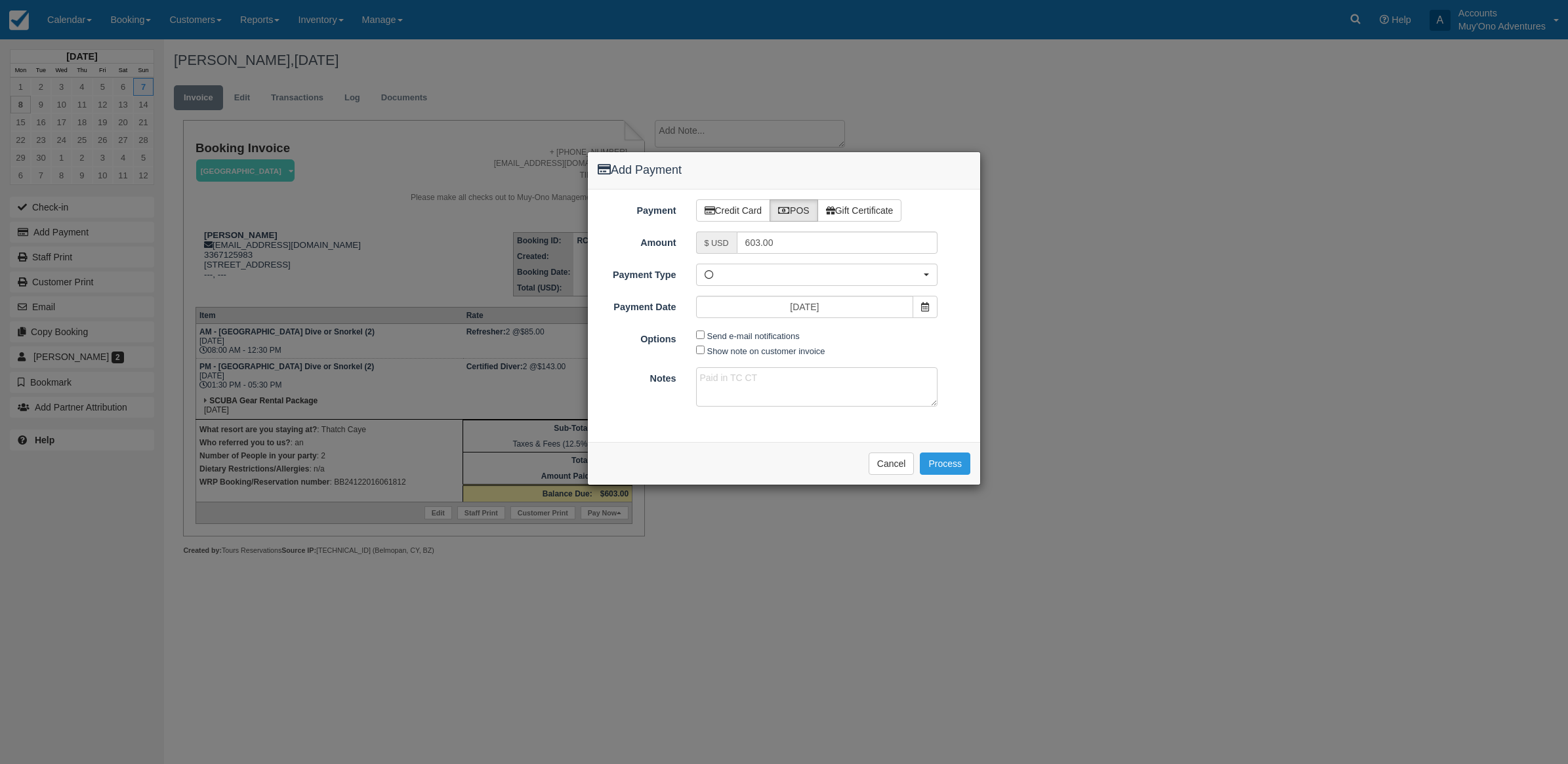
click at [964, 449] on div "Please wait while the payment is processed ... Cancel Process" at bounding box center [783, 463] width 392 height 43
click at [959, 468] on button "Process" at bounding box center [945, 463] width 50 height 23
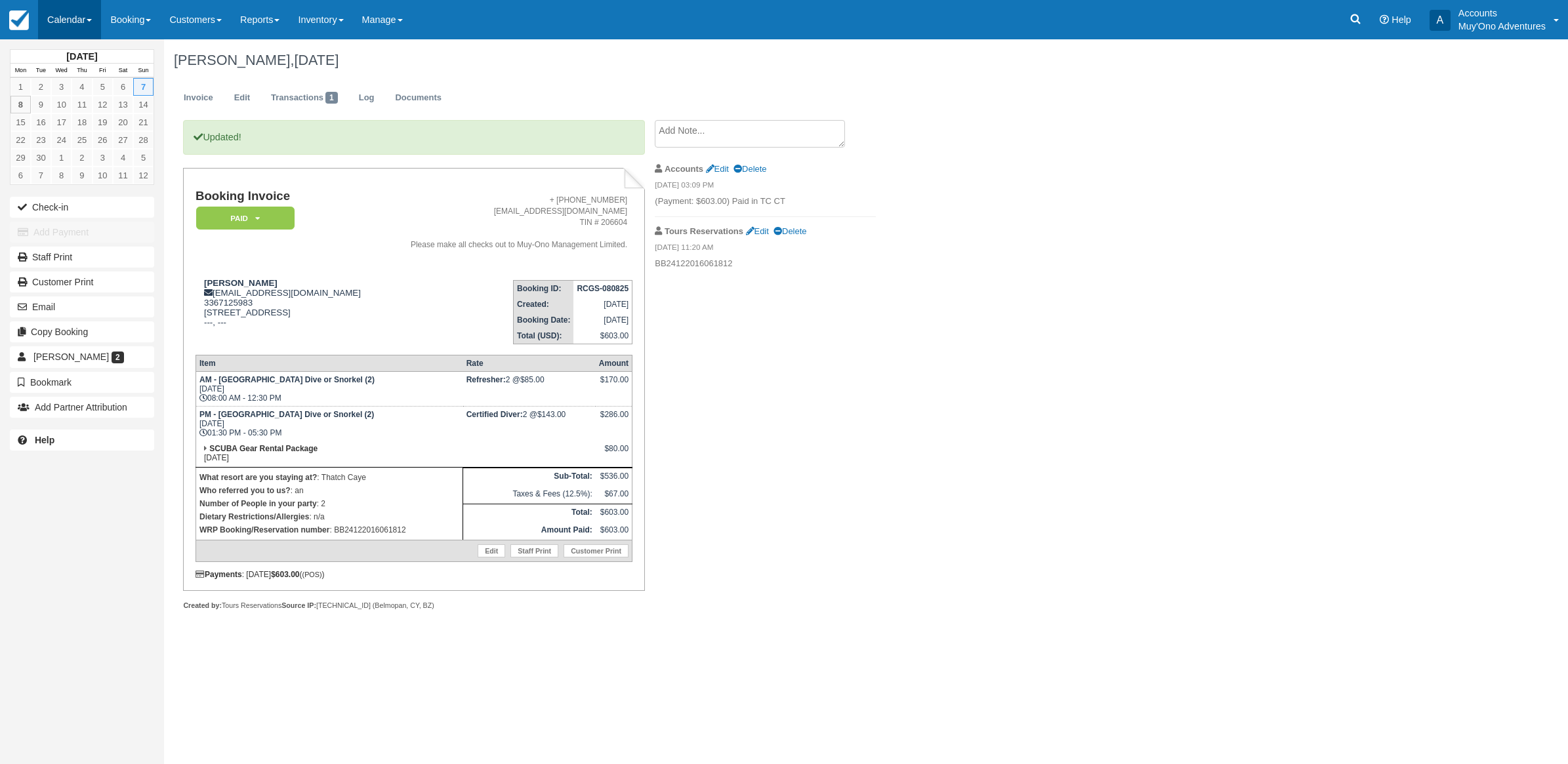
click at [67, 10] on link "Calendar" at bounding box center [69, 19] width 63 height 39
click at [84, 127] on link "Month" at bounding box center [90, 123] width 103 height 28
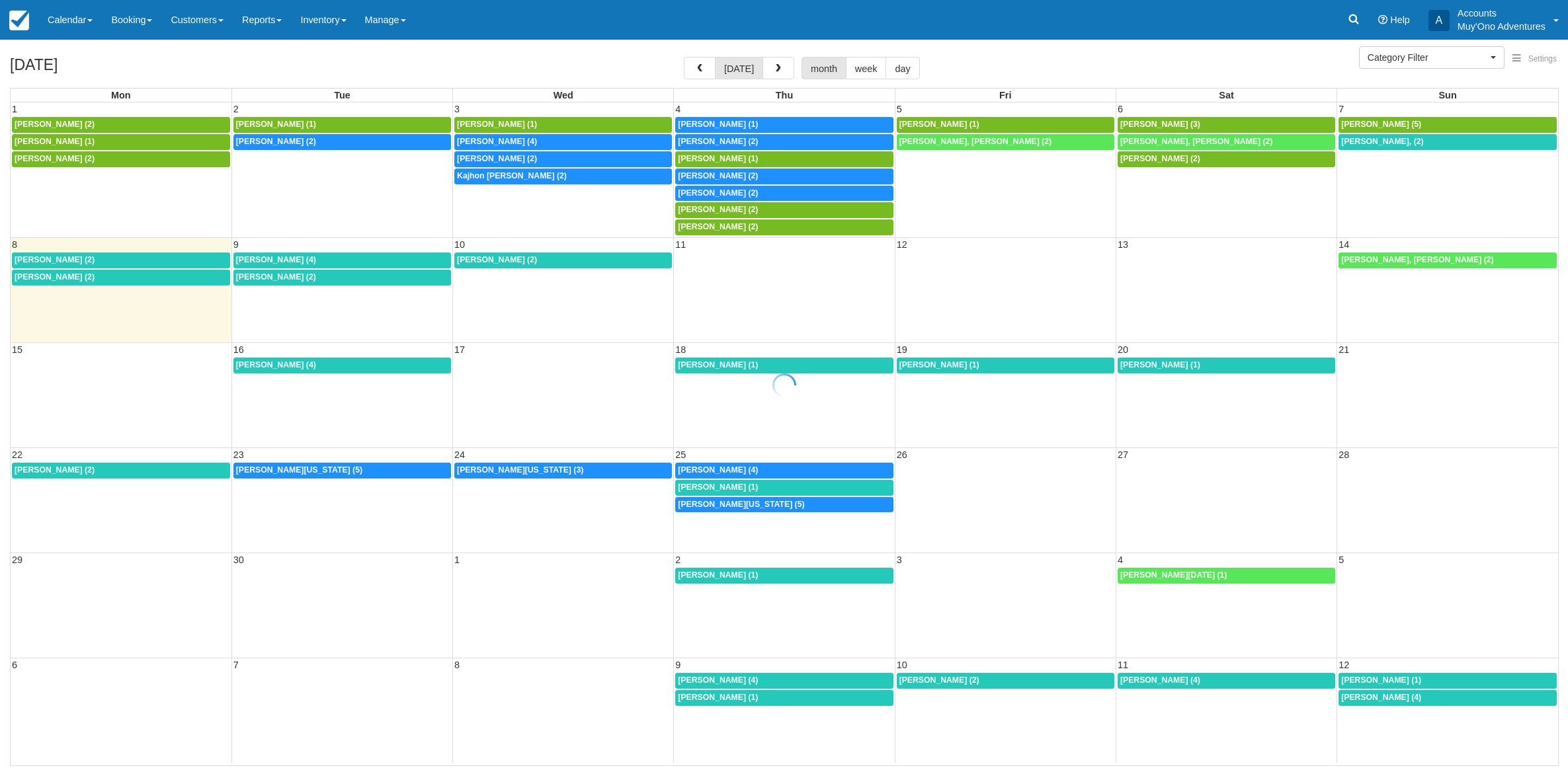
select select
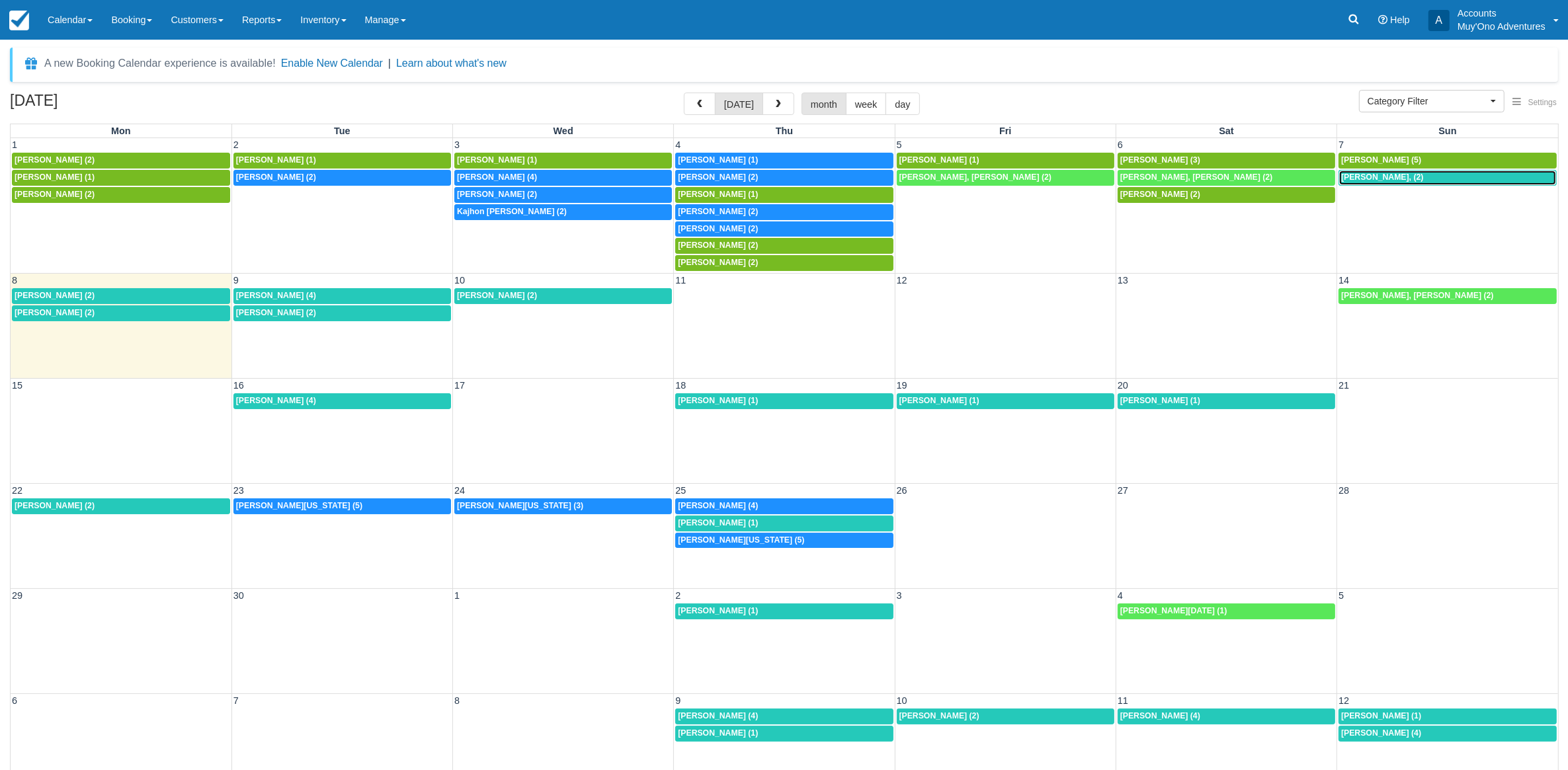
click at [1373, 182] on span "[PERSON_NAME], (2)" at bounding box center [1382, 177] width 82 height 9
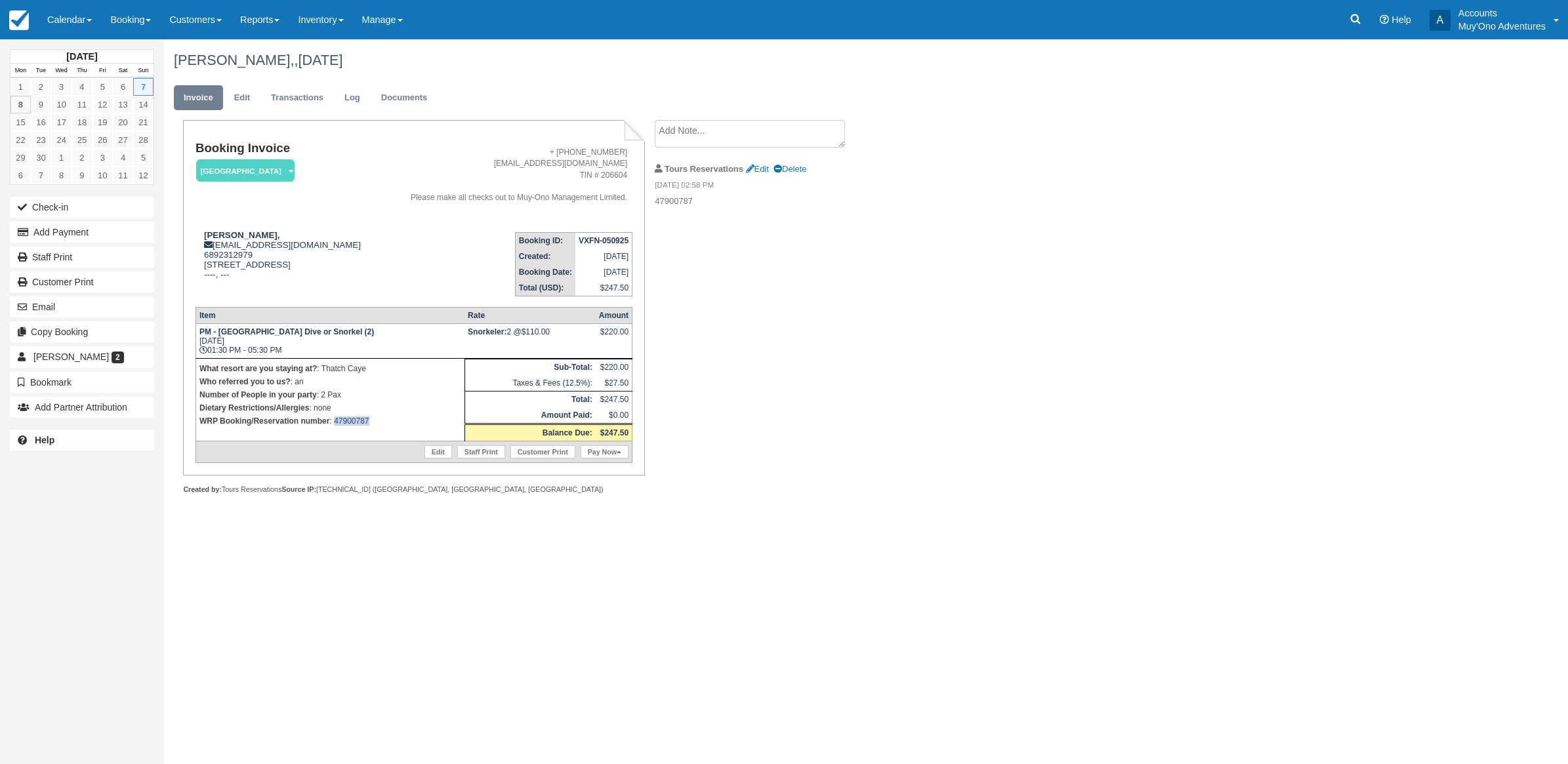
drag, startPoint x: 382, startPoint y: 416, endPoint x: 333, endPoint y: 416, distance: 49.0
click at [333, 416] on p "WRP Booking/Reservation number : 47900787" at bounding box center [331, 421] width 262 height 13
copy p "47900787"
click at [870, 369] on div "Booking Invoice [GEOGRAPHIC_DATA]   Pending HOLD Deposit Paid Cancelled Void Mu…" at bounding box center [525, 322] width 722 height 403
click at [66, 13] on link "Calendar" at bounding box center [69, 19] width 63 height 39
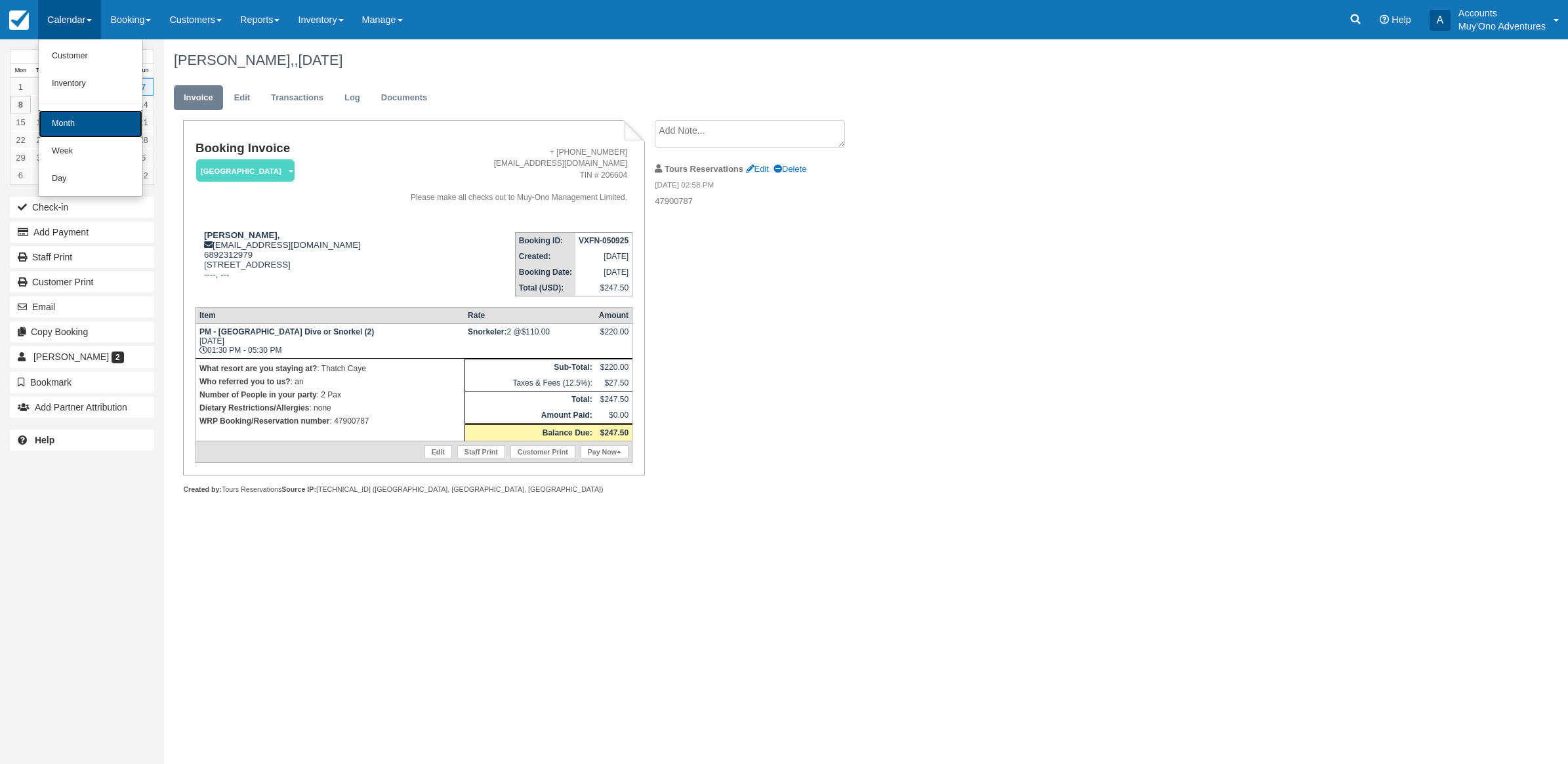
click at [59, 118] on link "Month" at bounding box center [90, 123] width 103 height 28
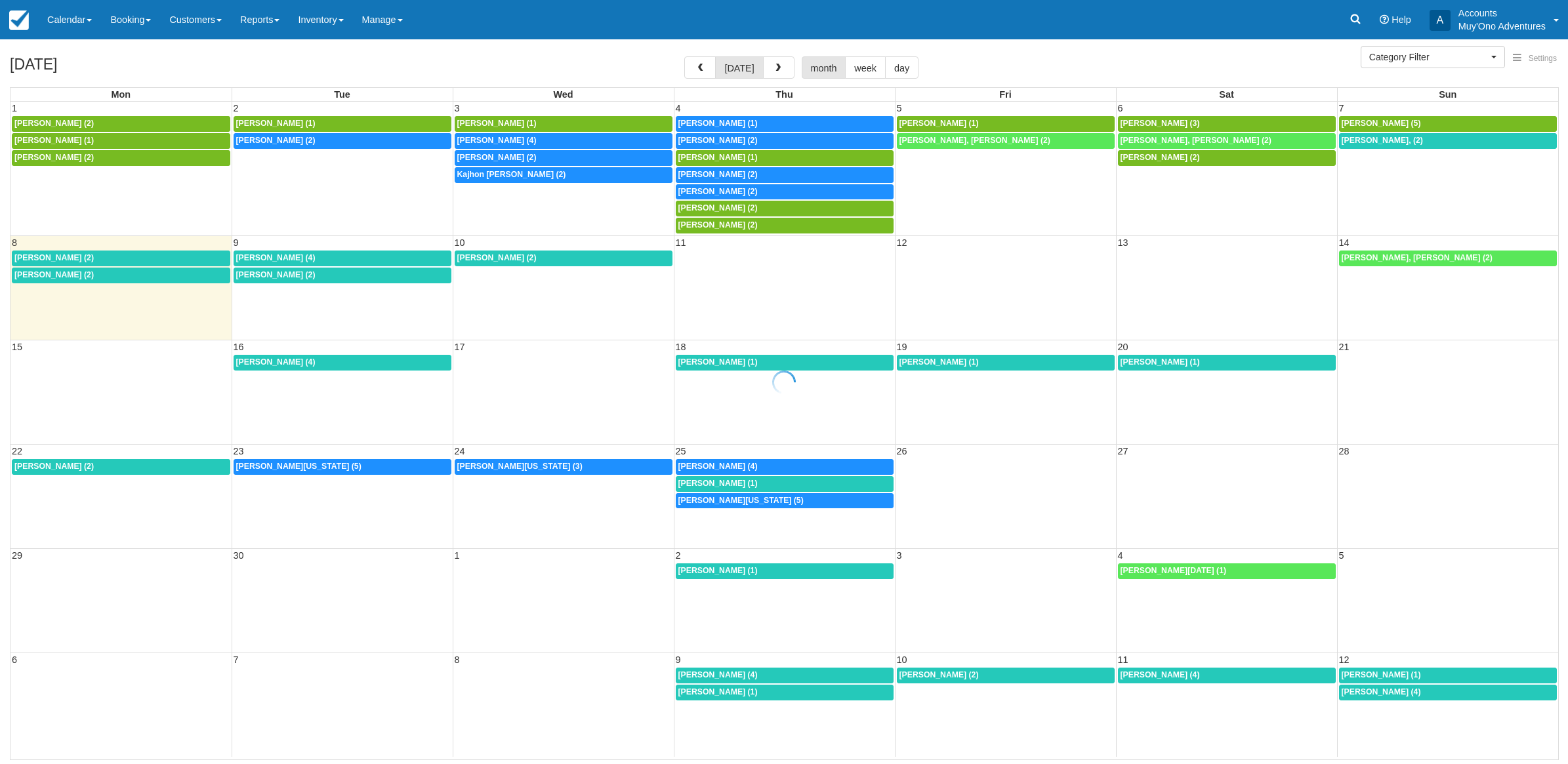
select select
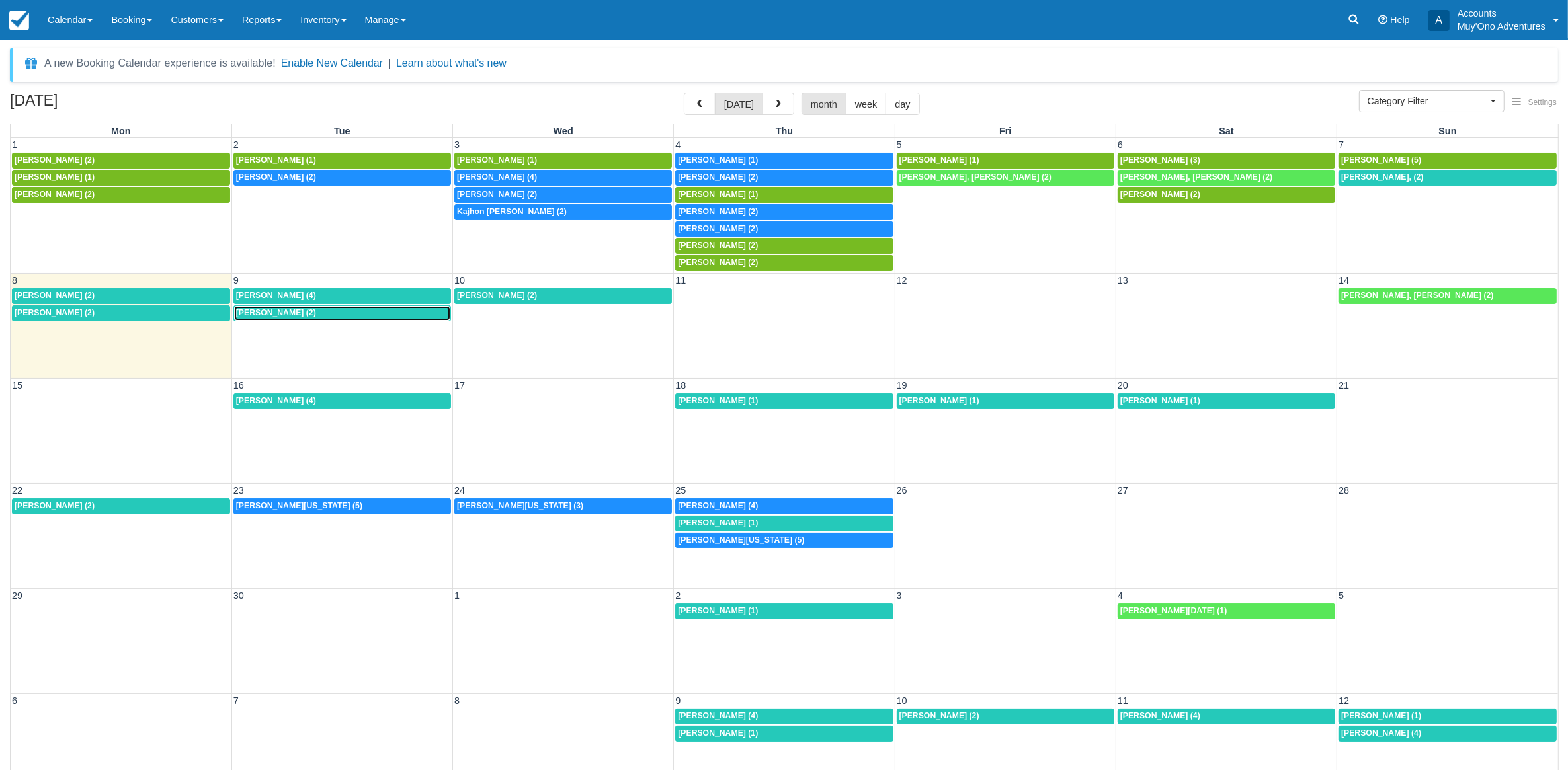
click at [342, 316] on div "8a John Croley (2)" at bounding box center [342, 313] width 212 height 11
